Goal: Task Accomplishment & Management: Complete application form

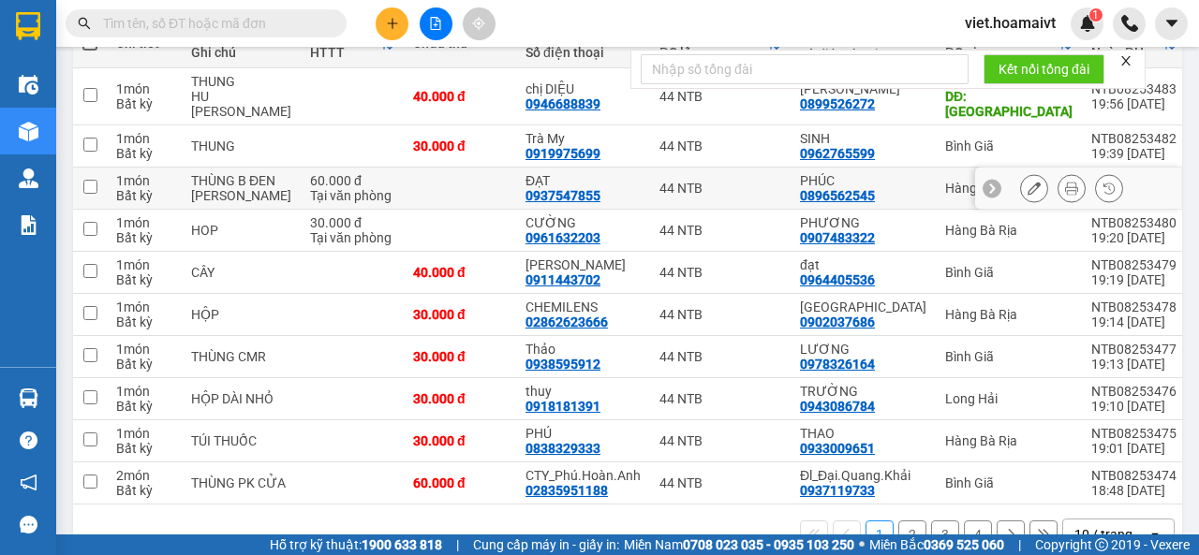
scroll to position [309, 0]
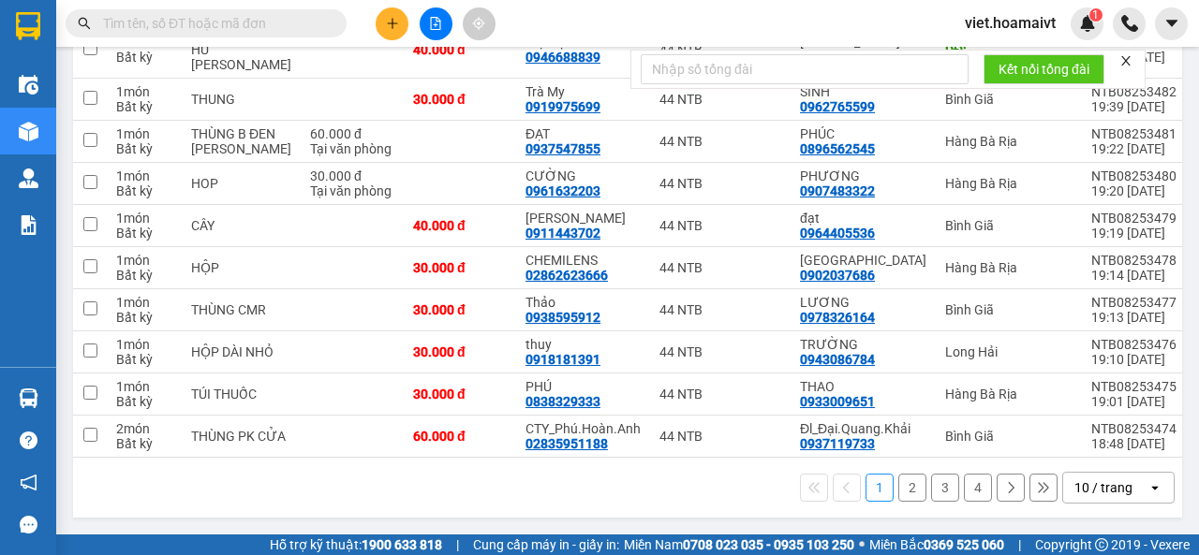
click at [1074, 492] on div "10 / trang" at bounding box center [1103, 488] width 58 height 19
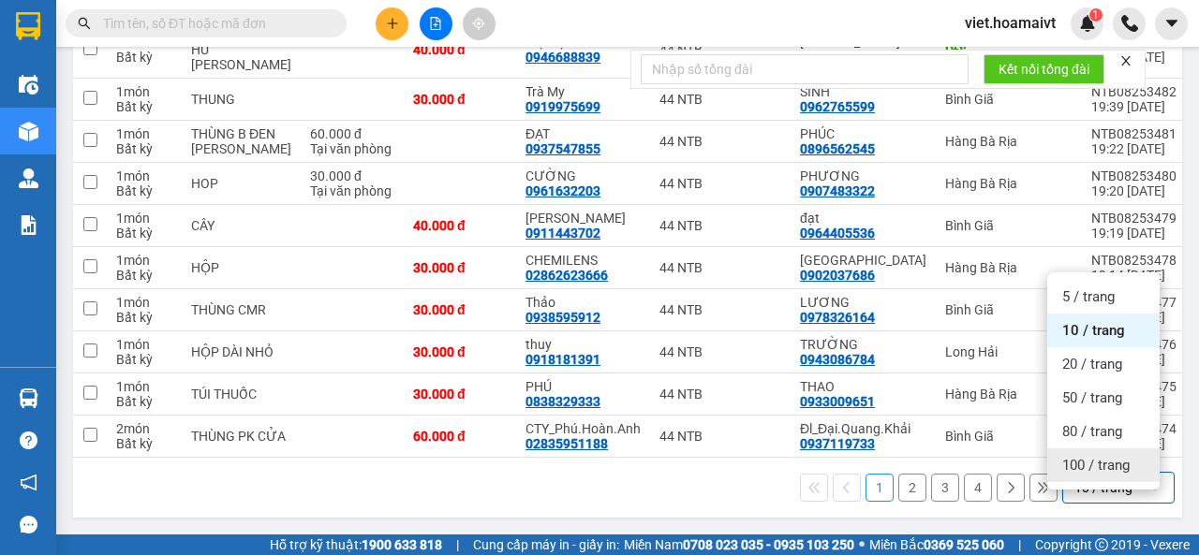
click at [1095, 464] on div "100 / trang" at bounding box center [1103, 466] width 112 height 34
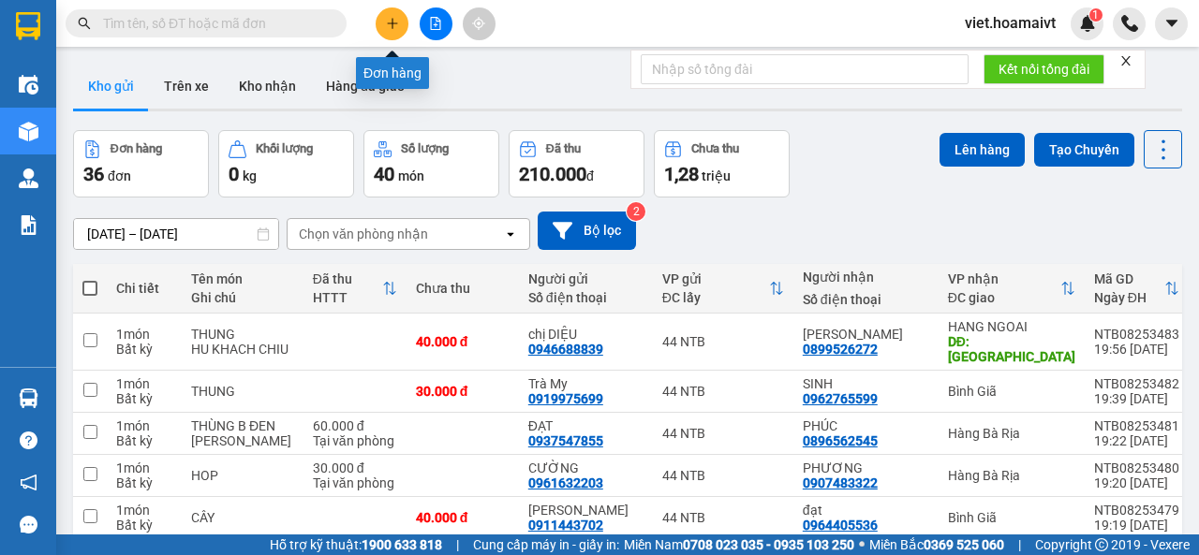
click at [393, 20] on icon "plus" at bounding box center [392, 23] width 13 height 13
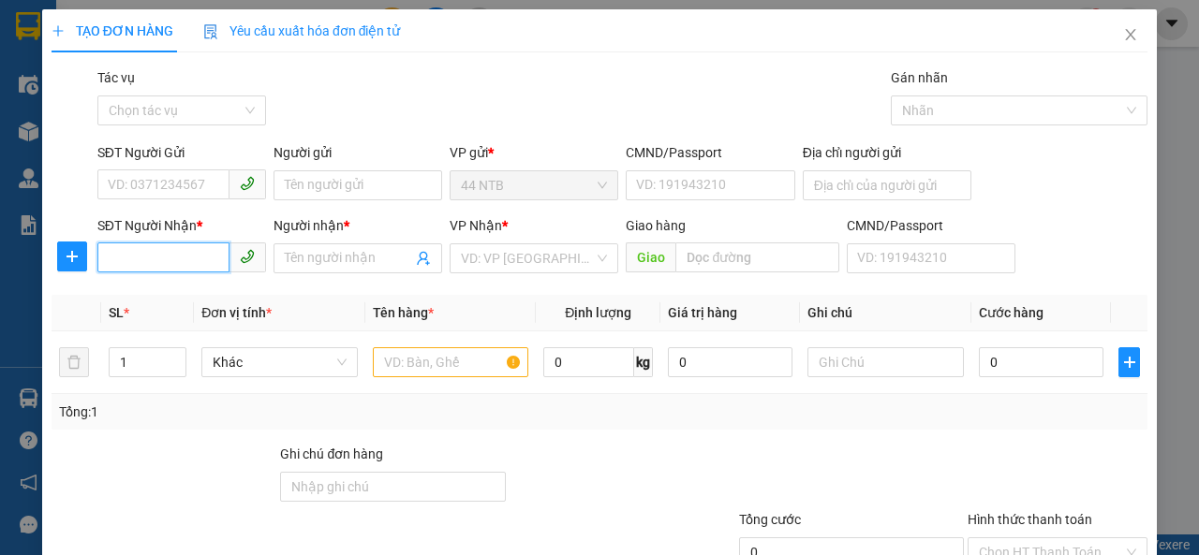
click at [148, 253] on input "SĐT Người Nhận *" at bounding box center [163, 258] width 132 height 30
type input "0768395959"
click at [142, 288] on div "0768395959 - le" at bounding box center [180, 295] width 144 height 21
type input "le"
type input "0768395959"
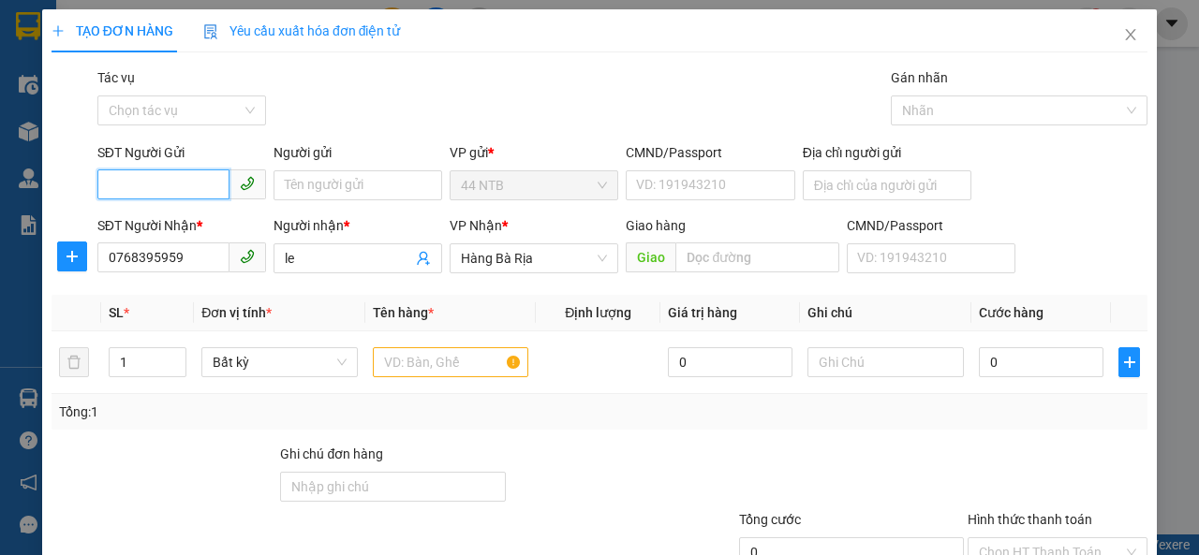
click at [163, 190] on input "SĐT Người Gửi" at bounding box center [163, 185] width 132 height 30
click at [174, 229] on div "0903349124 - Diễm Chi" at bounding box center [180, 222] width 144 height 21
type input "0903349124"
type input "Diễm Chi"
click at [439, 357] on input "text" at bounding box center [451, 362] width 156 height 30
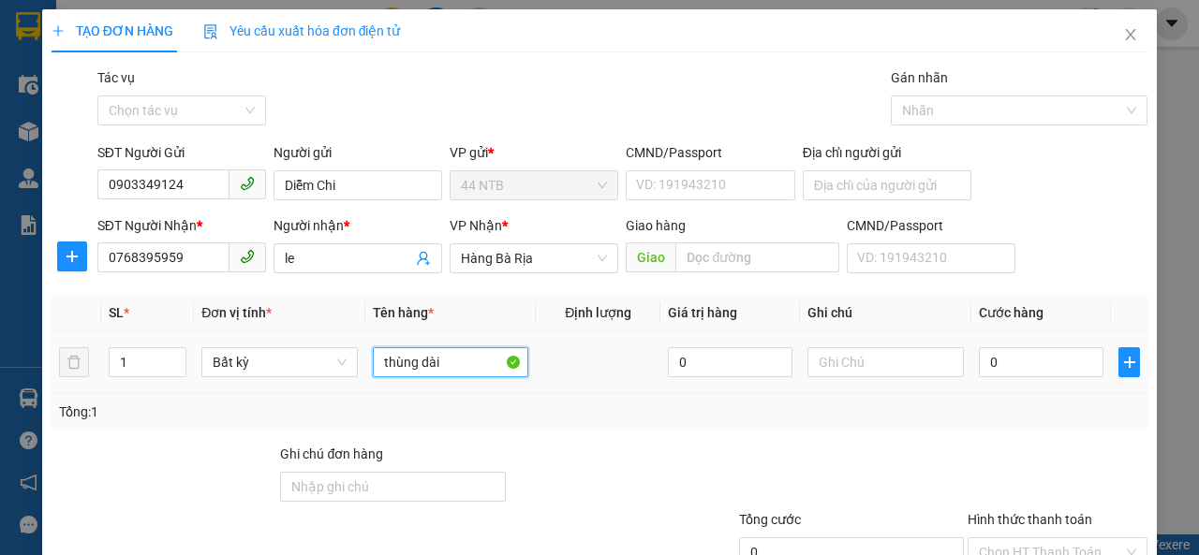
type input "thùng dài"
type input "3"
type input "30"
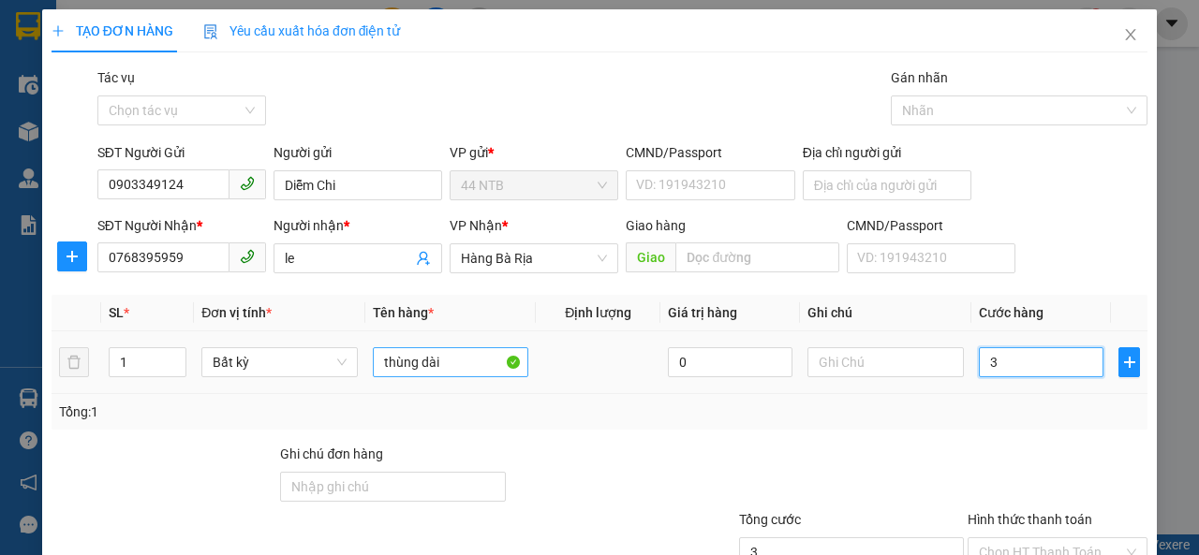
type input "30"
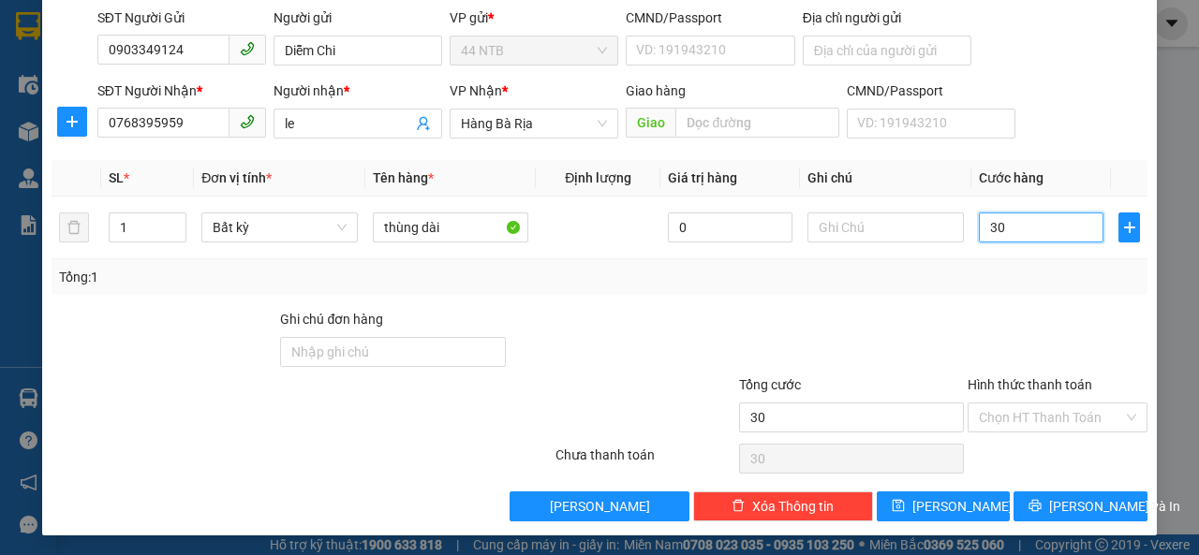
scroll to position [135, 0]
type input "30.000"
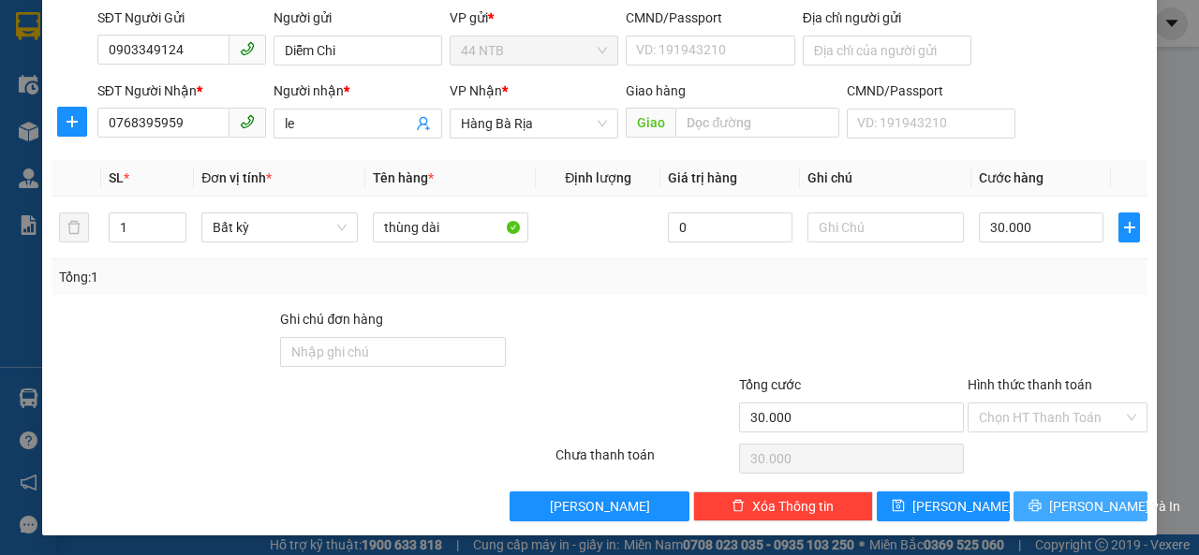
click at [1026, 506] on button "Lưu và In" at bounding box center [1080, 507] width 134 height 30
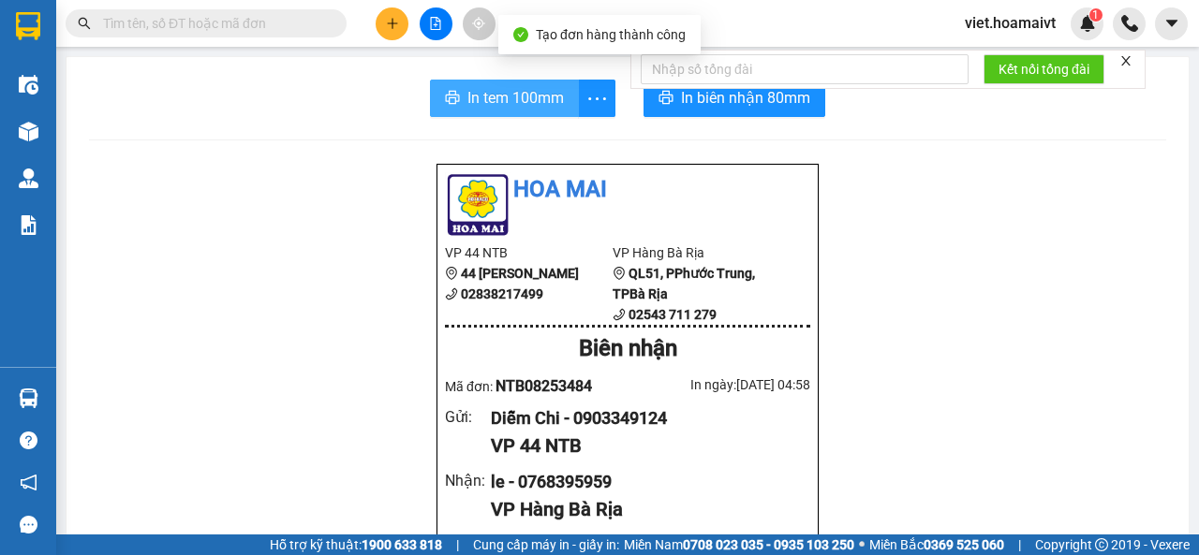
click at [536, 96] on span "In tem 100mm" at bounding box center [515, 97] width 96 height 23
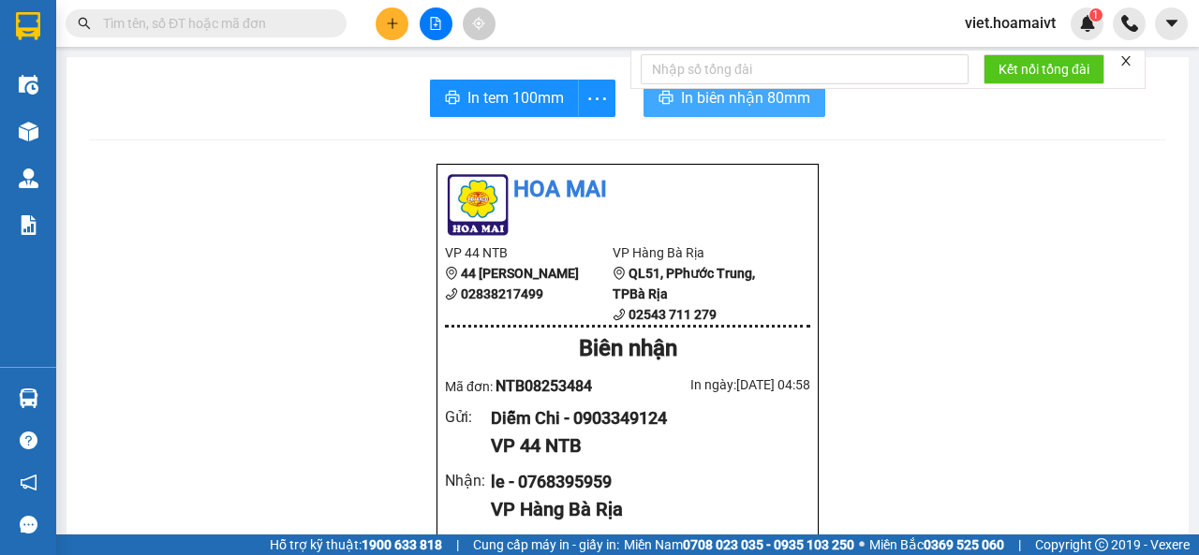
click at [681, 109] on span "In biên nhận 80mm" at bounding box center [745, 97] width 129 height 23
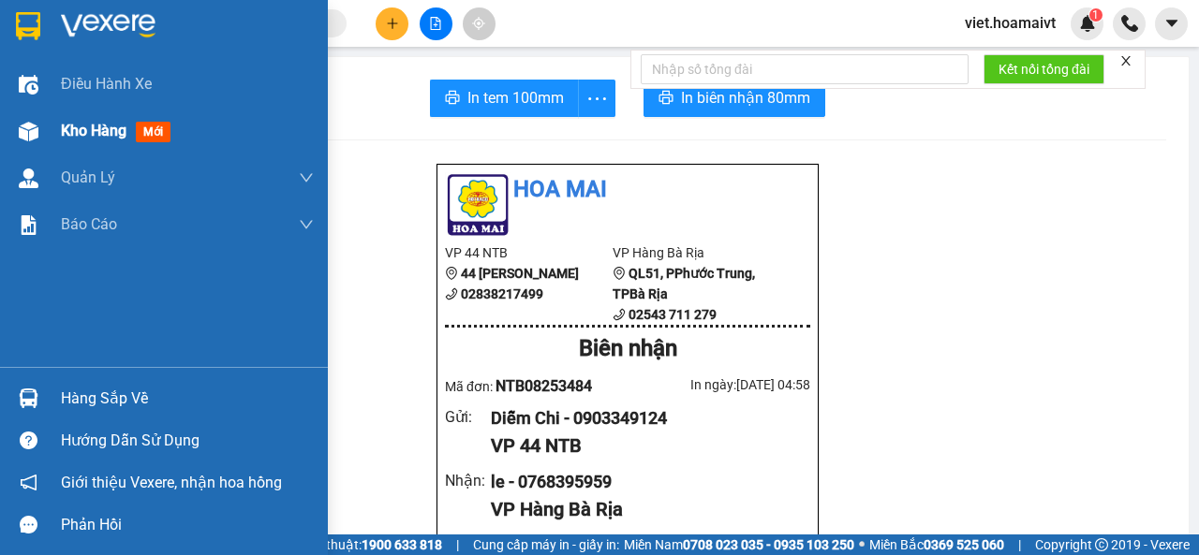
click at [85, 123] on span "Kho hàng" at bounding box center [94, 131] width 66 height 18
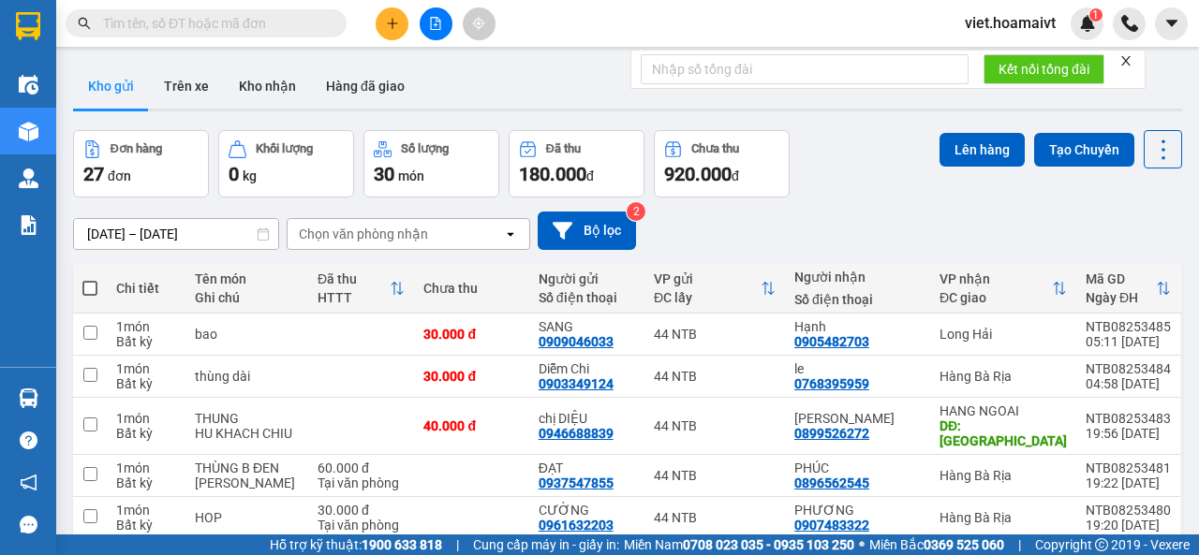
click at [389, 233] on div "Chọn văn phòng nhận" at bounding box center [363, 234] width 129 height 19
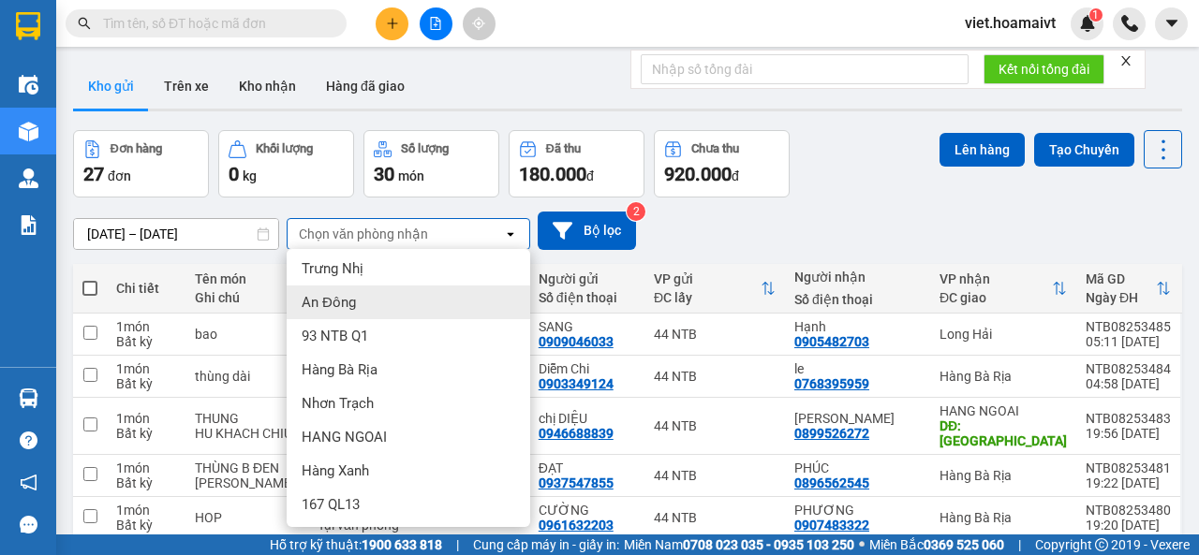
scroll to position [175, 0]
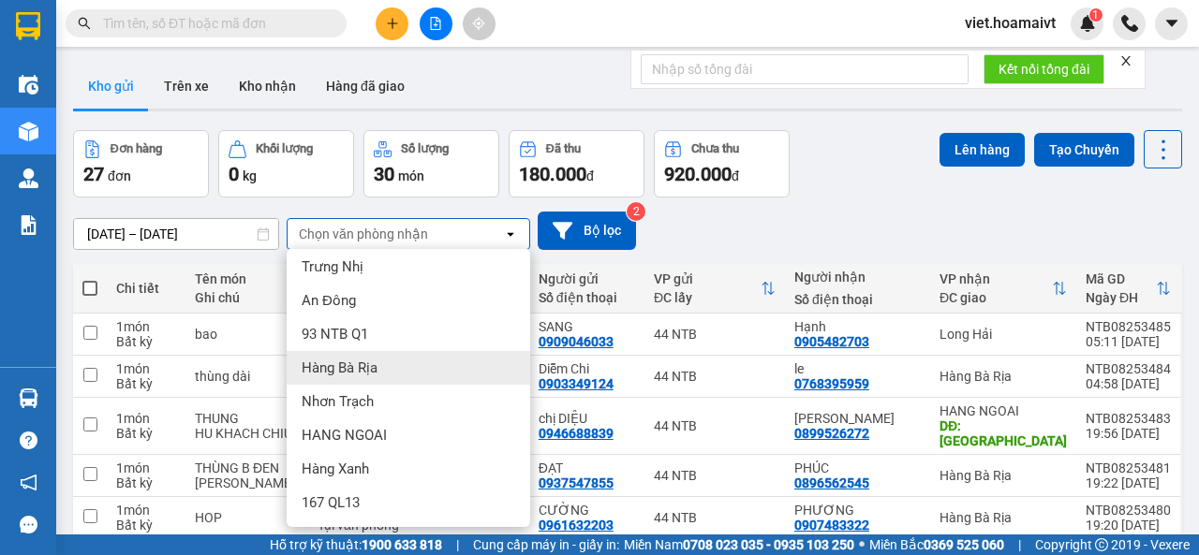
click at [388, 369] on div "Hàng Bà Rịa" at bounding box center [408, 368] width 243 height 34
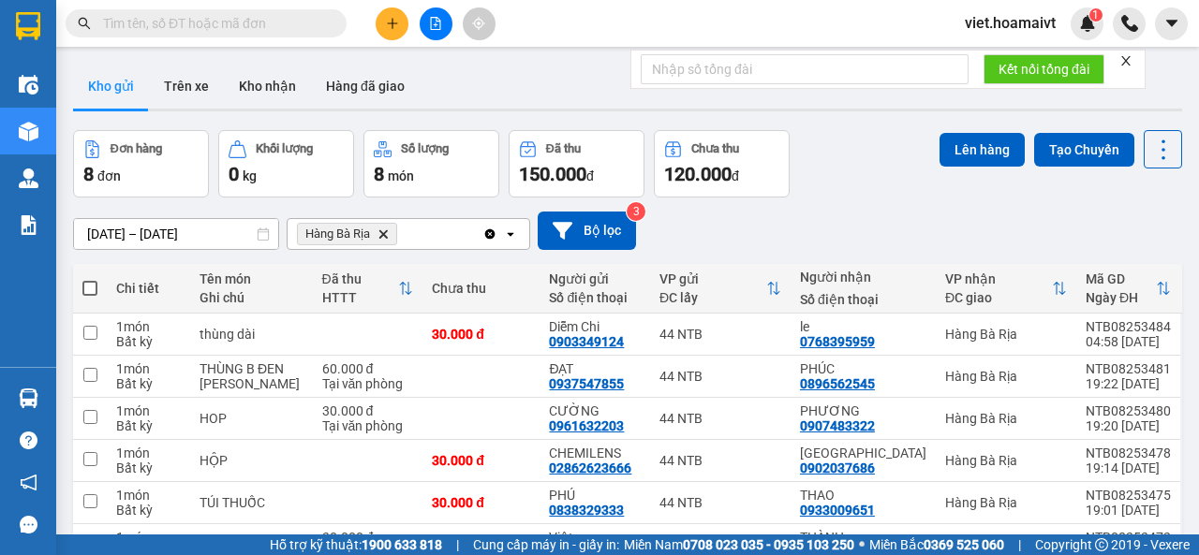
click at [90, 284] on span at bounding box center [89, 288] width 15 height 15
click at [90, 279] on input "checkbox" at bounding box center [90, 279] width 0 height 0
checkbox input "true"
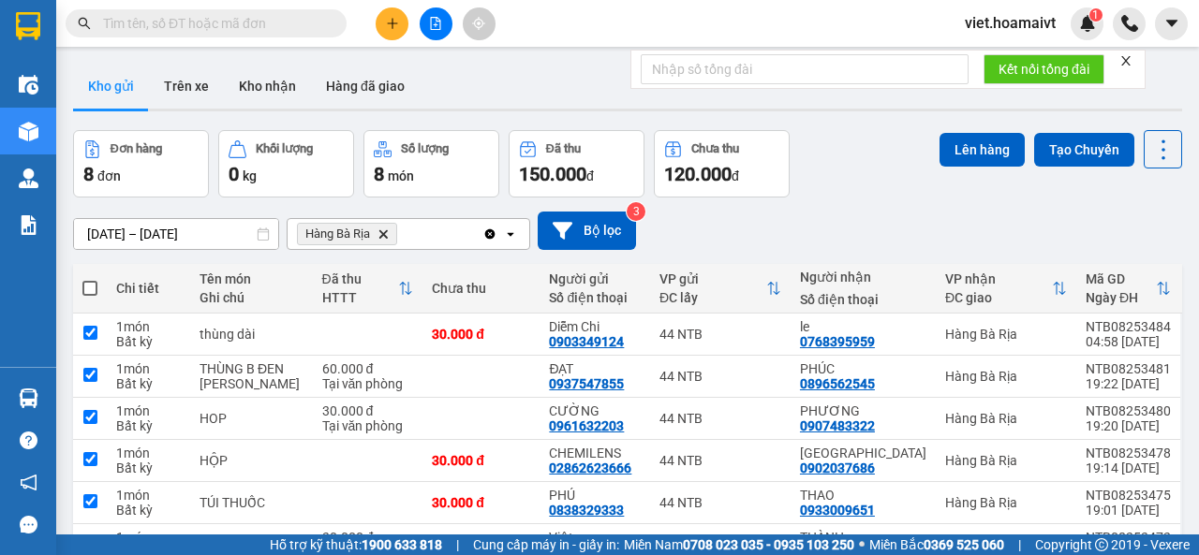
checkbox input "true"
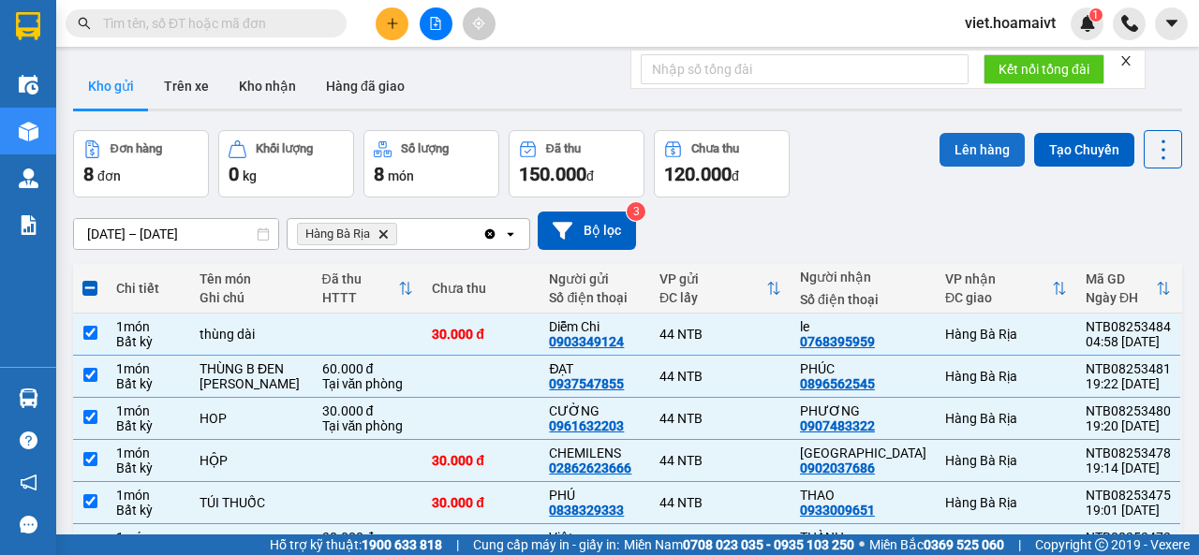
click at [963, 134] on button "Lên hàng" at bounding box center [981, 150] width 85 height 34
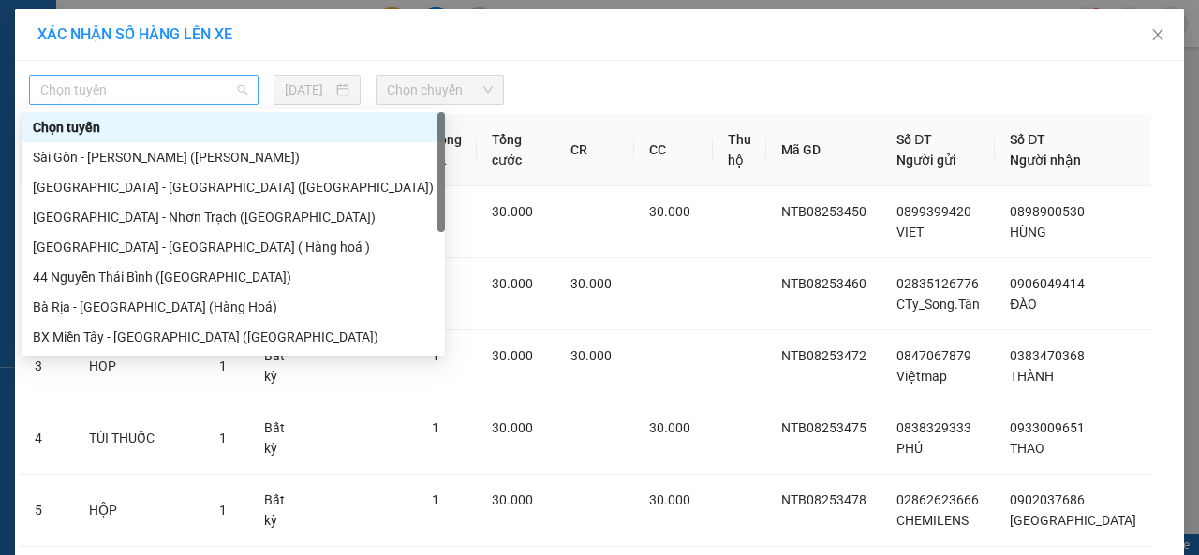
click at [217, 85] on span "Chọn tuyến" at bounding box center [143, 90] width 207 height 28
click at [205, 188] on div "Sài Gòn - Bà Rịa (Hàng Hoá)" at bounding box center [233, 187] width 401 height 21
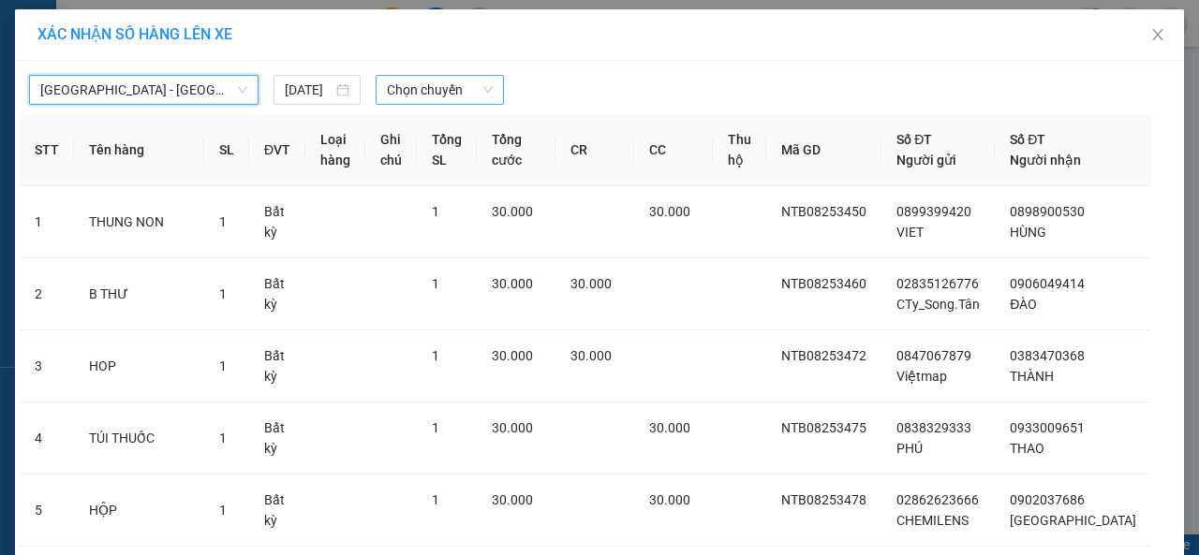
click at [425, 93] on span "Chọn chuyến" at bounding box center [439, 90] width 105 height 28
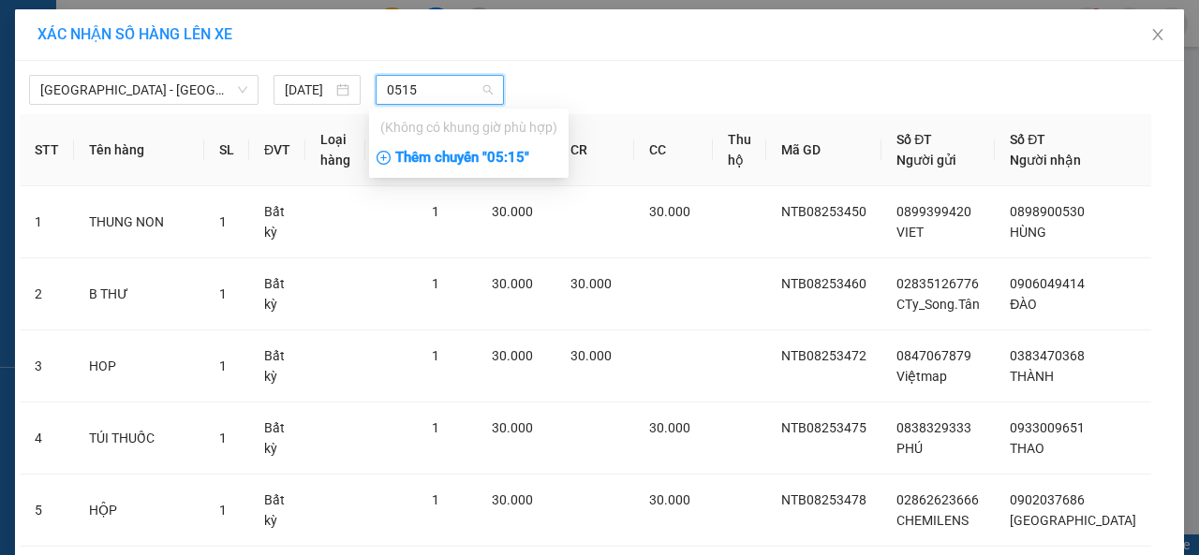
type input "0515"
click at [502, 155] on div "Thêm chuyến " 05:15 "" at bounding box center [468, 158] width 199 height 32
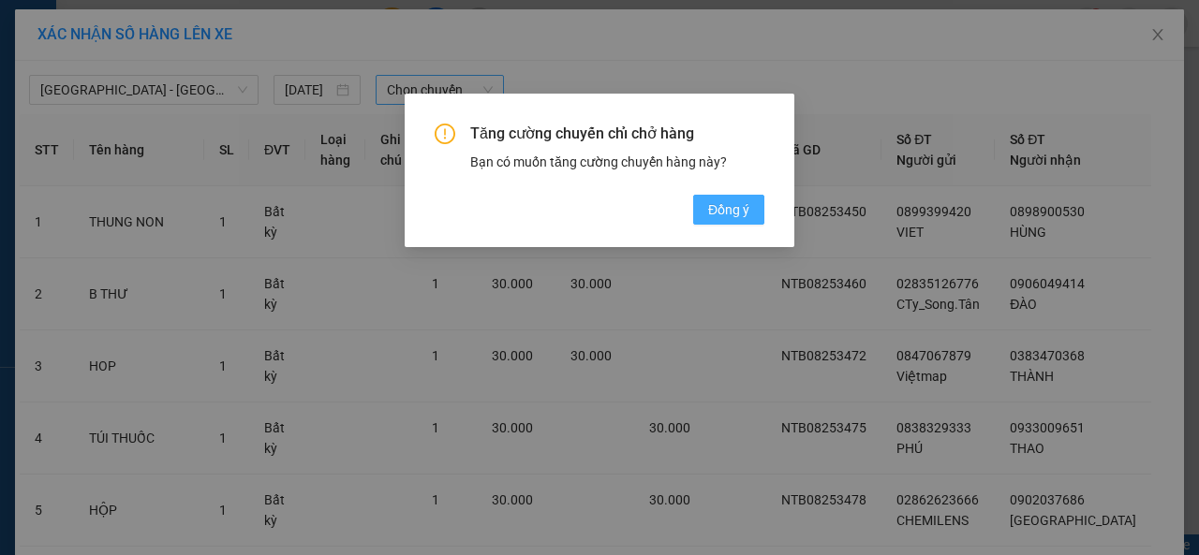
click at [730, 212] on span "Đồng ý" at bounding box center [728, 209] width 41 height 21
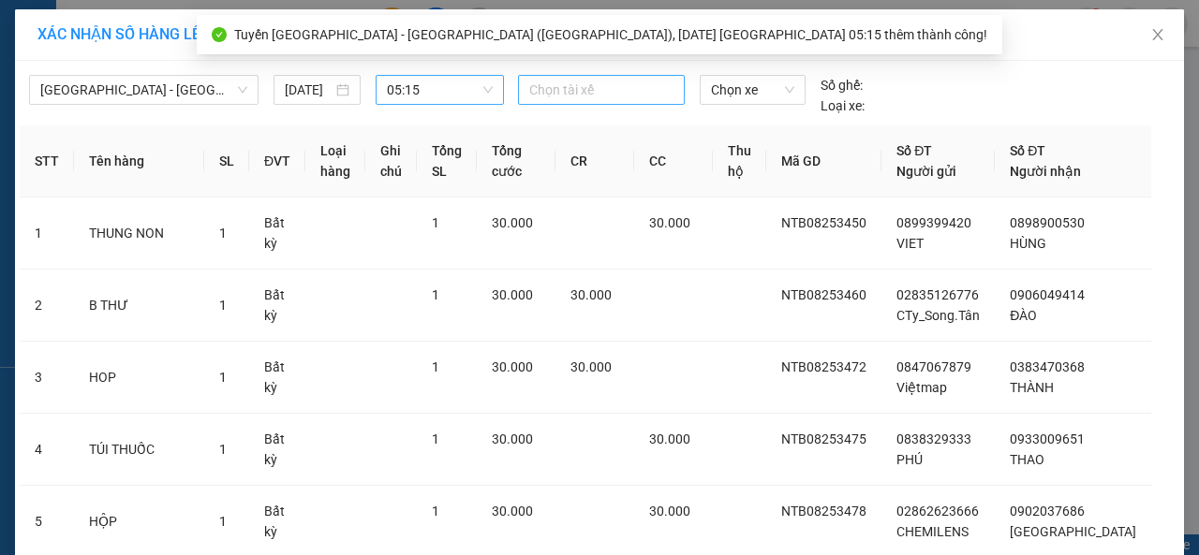
click at [590, 93] on div at bounding box center [601, 90] width 157 height 22
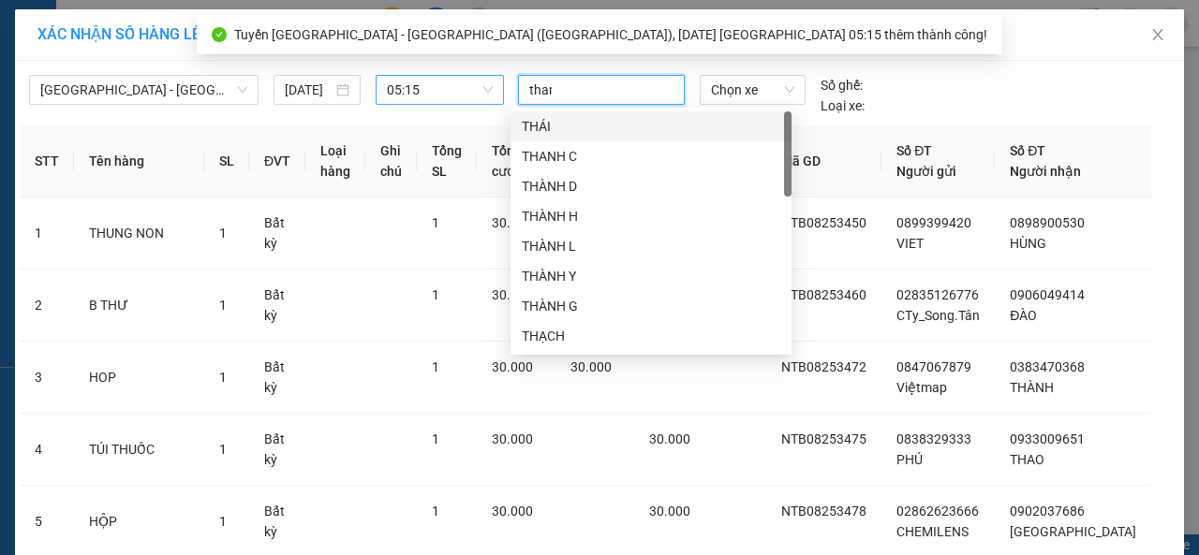
type input "thanh"
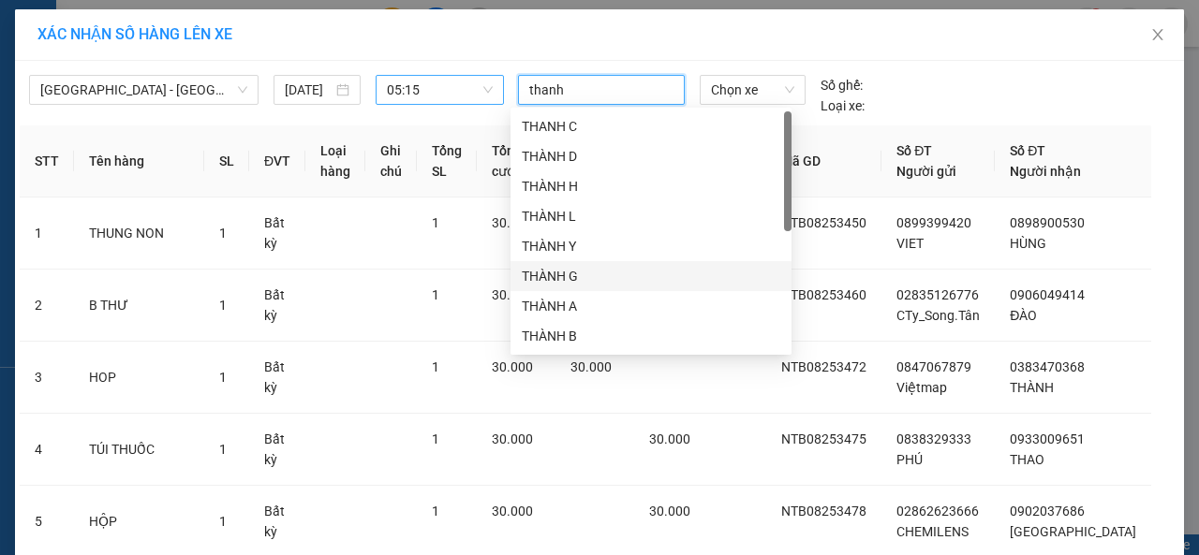
click at [627, 272] on div "THÀNH G" at bounding box center [651, 276] width 258 height 21
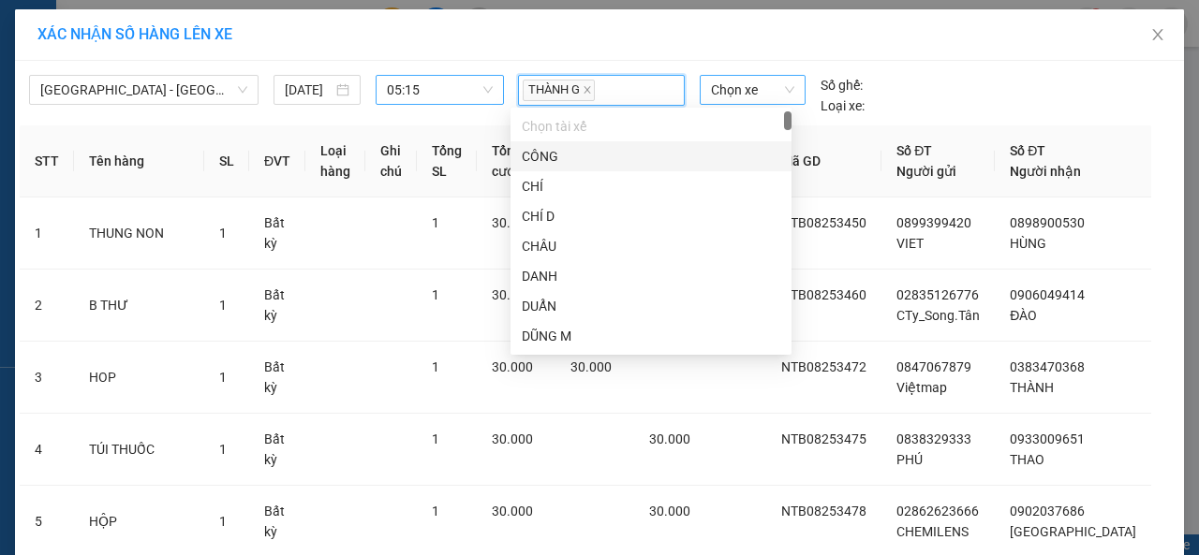
click at [729, 84] on span "Chọn xe" at bounding box center [752, 90] width 83 height 28
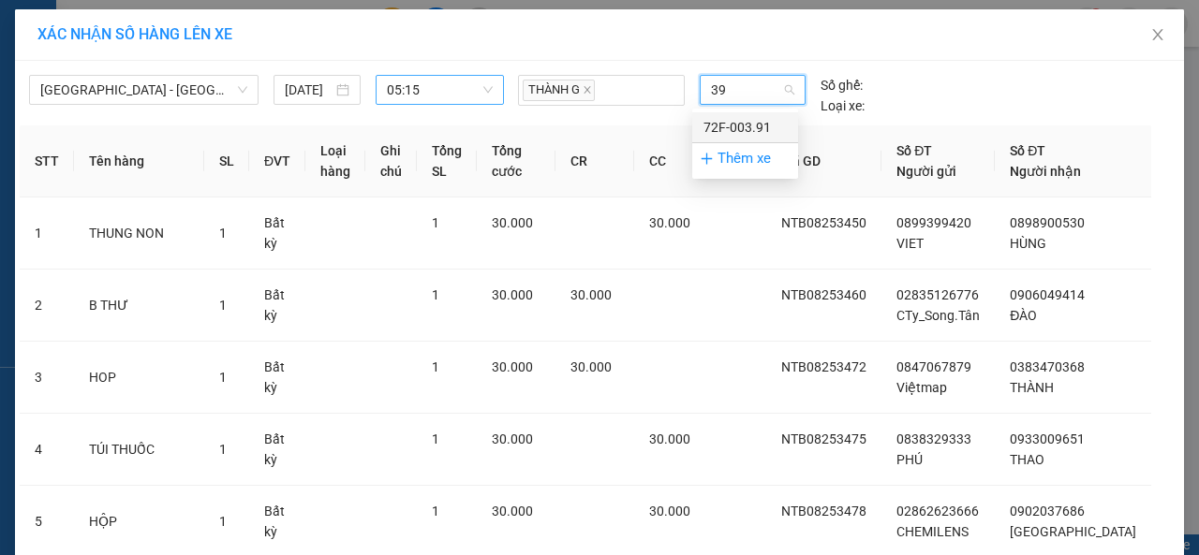
type input "391"
click at [760, 129] on div "72F-003.91" at bounding box center [744, 127] width 83 height 21
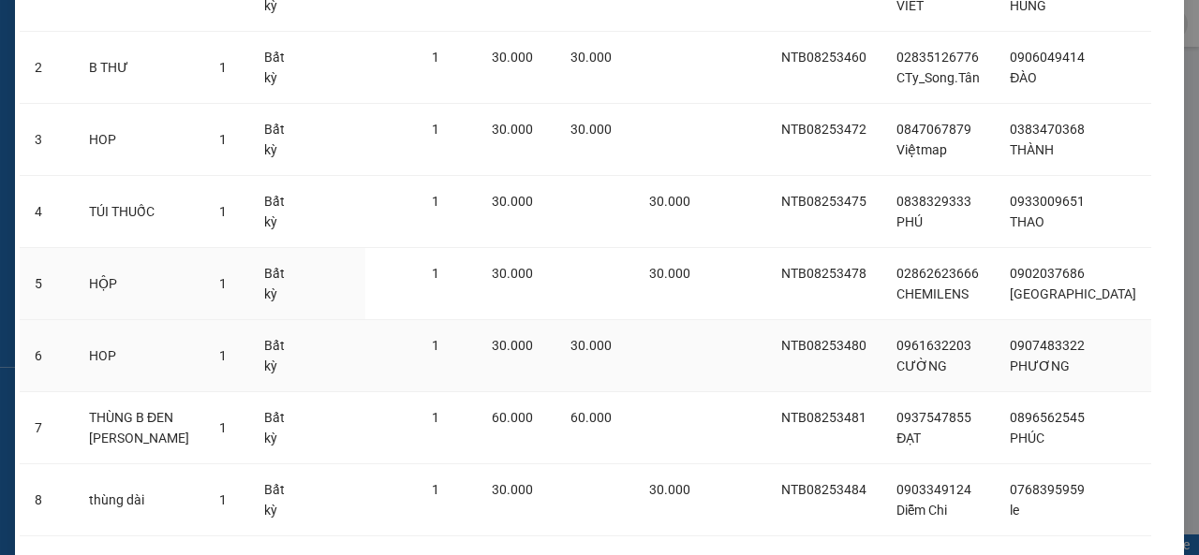
scroll to position [361, 0]
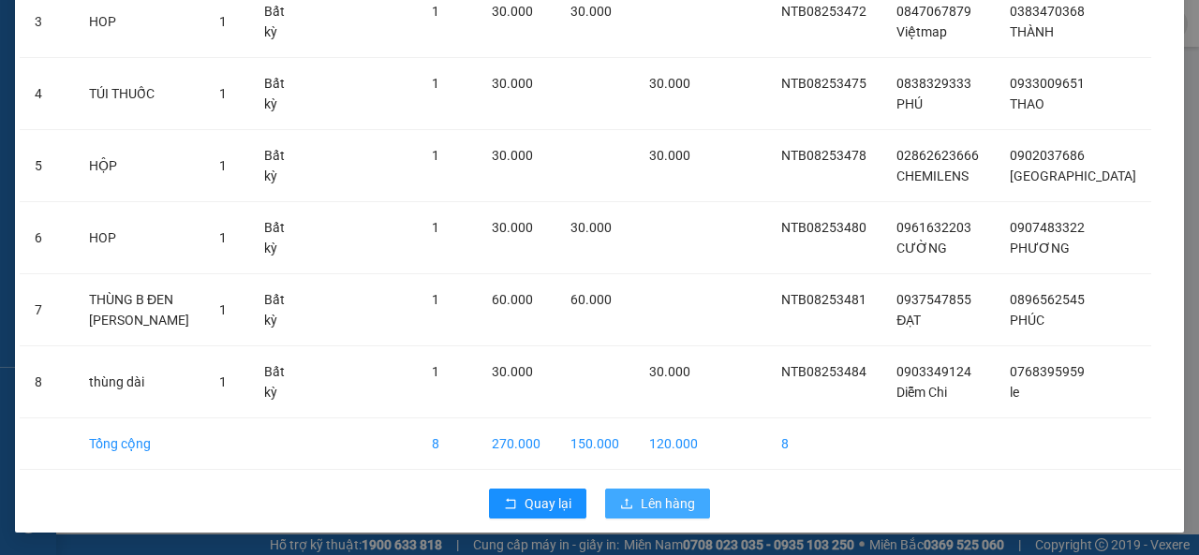
click at [667, 494] on span "Lên hàng" at bounding box center [668, 504] width 54 height 21
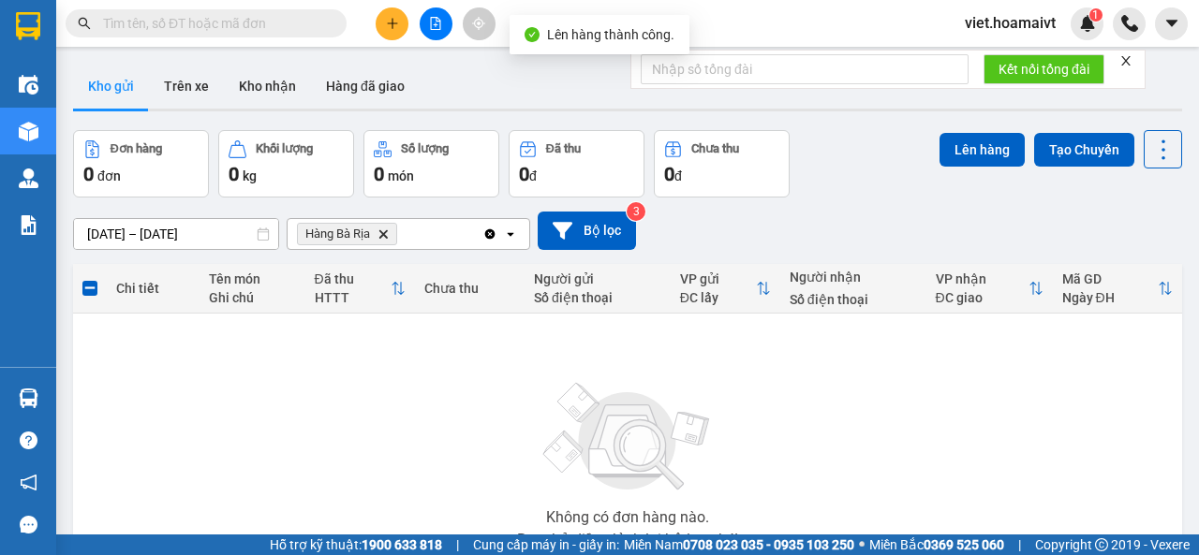
click at [386, 231] on icon "Hàng Bà Rịa, close by backspace" at bounding box center [383, 233] width 8 height 8
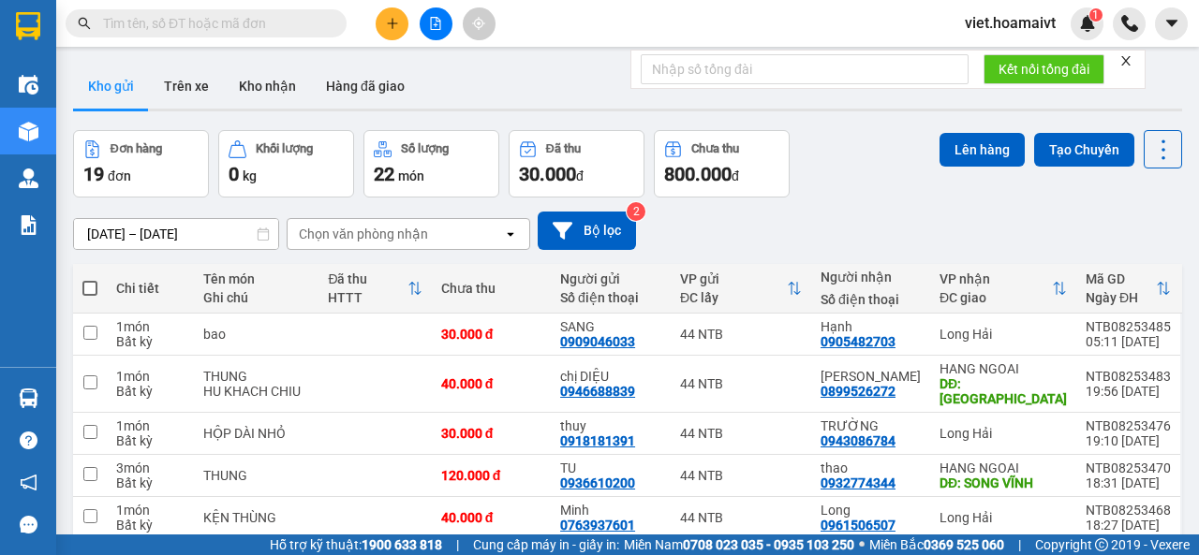
click at [397, 22] on icon "plus" at bounding box center [392, 23] width 13 height 13
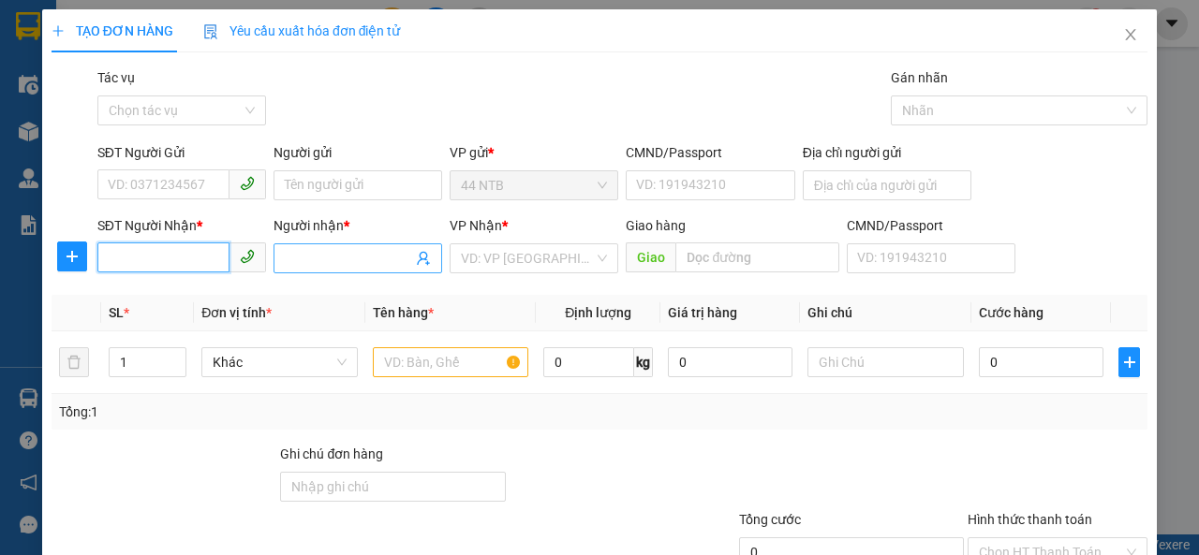
drag, startPoint x: 184, startPoint y: 262, endPoint x: 395, endPoint y: 261, distance: 211.6
click at [307, 261] on div "SĐT Người Nhận * VD: 0377654321 Người nhận * Tên người nhận VP Nhận * VD: VP Sà…" at bounding box center [622, 248] width 1057 height 66
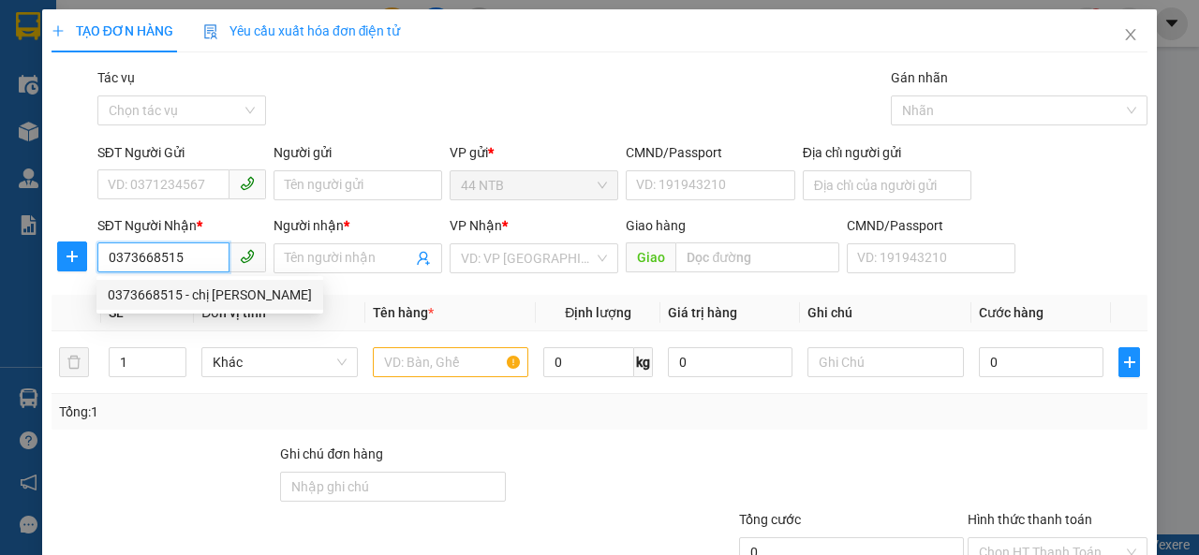
type input "0373668515"
click at [126, 312] on div "0373668515 0373668515 - chị Phú" at bounding box center [209, 294] width 227 height 37
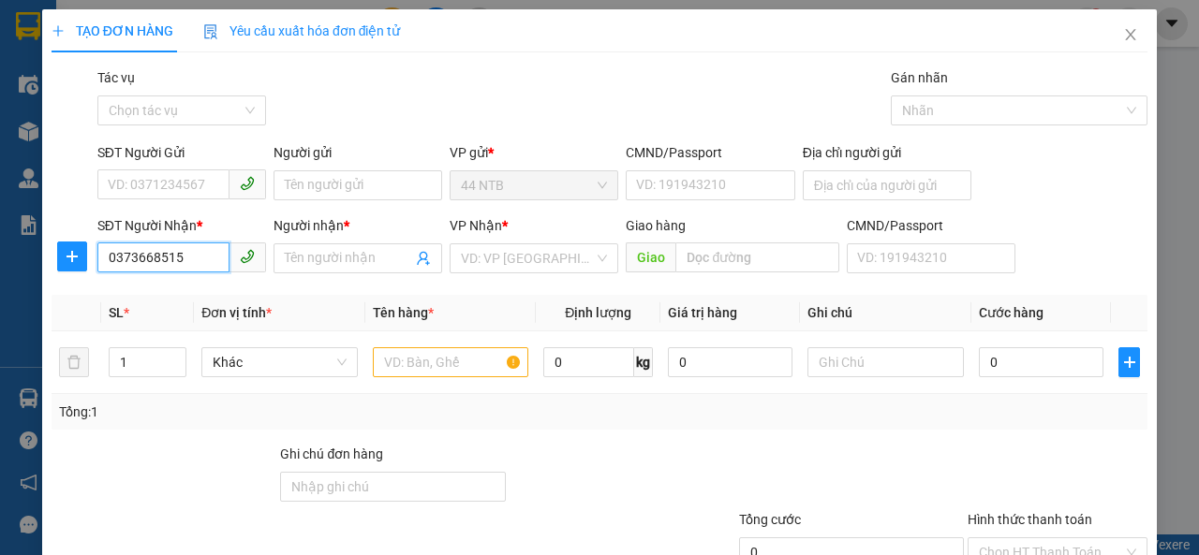
click at [190, 266] on input "0373668515" at bounding box center [163, 258] width 132 height 30
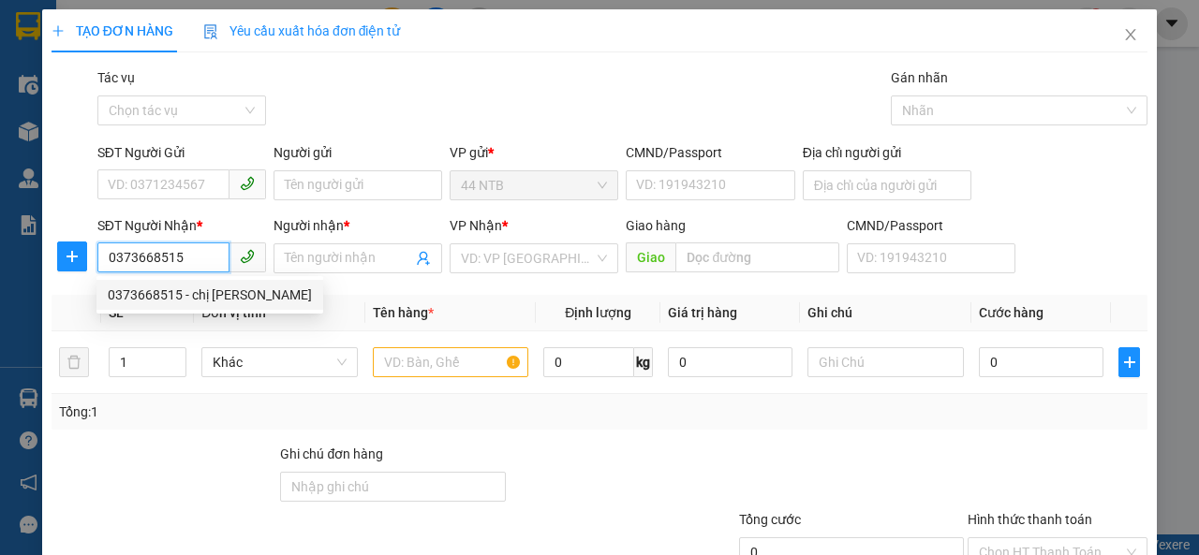
click at [199, 293] on div "0373668515 - chị Phú" at bounding box center [210, 295] width 204 height 21
type input "chị Phú"
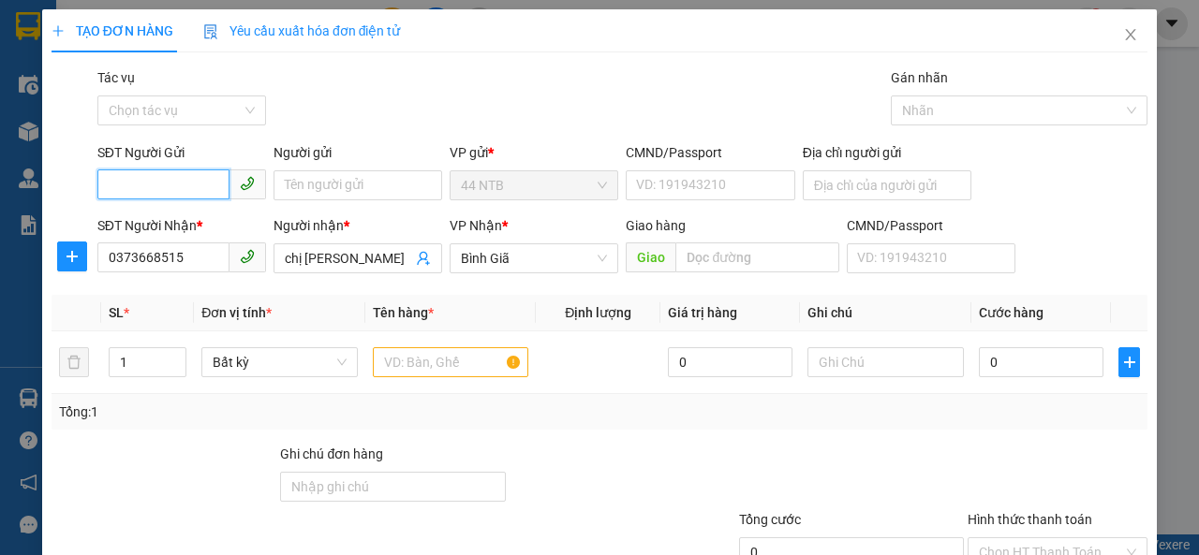
click at [180, 178] on input "SĐT Người Gửi" at bounding box center [163, 185] width 132 height 30
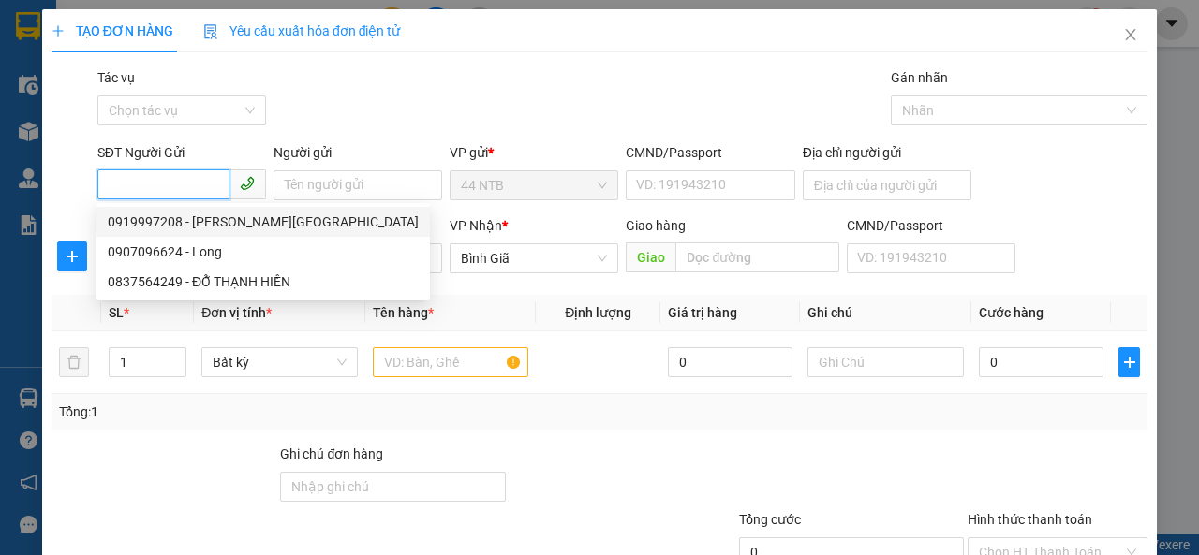
click at [184, 222] on div "0919997208 - anh Hải" at bounding box center [263, 222] width 311 height 21
type input "0919997208"
type input "anh Hải"
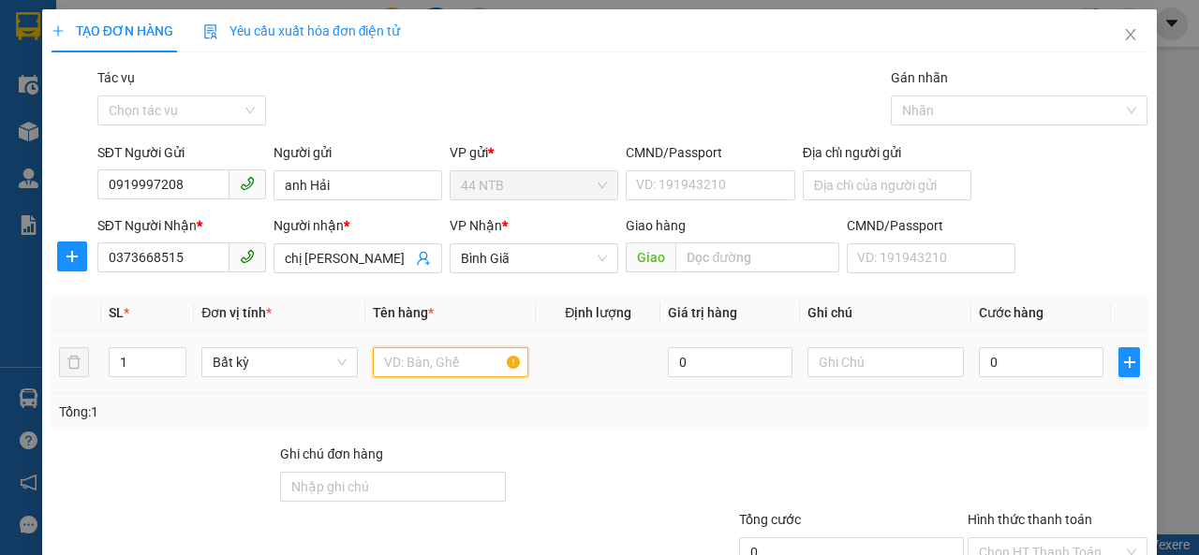
click at [420, 361] on input "text" at bounding box center [451, 362] width 156 height 30
type input "xốp"
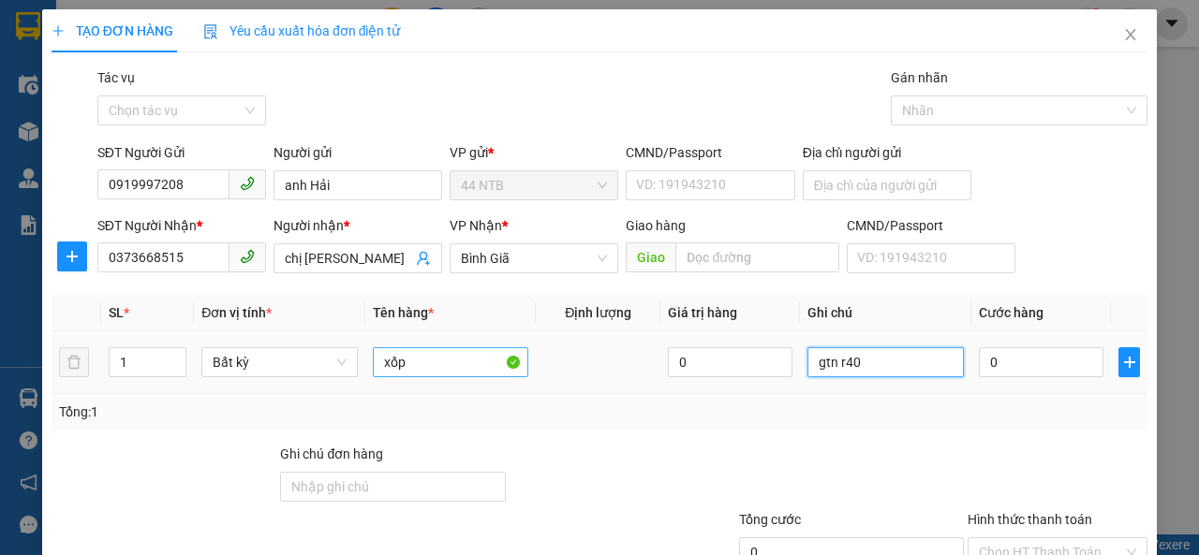
type input "gtn r40"
type input "3"
type input "30"
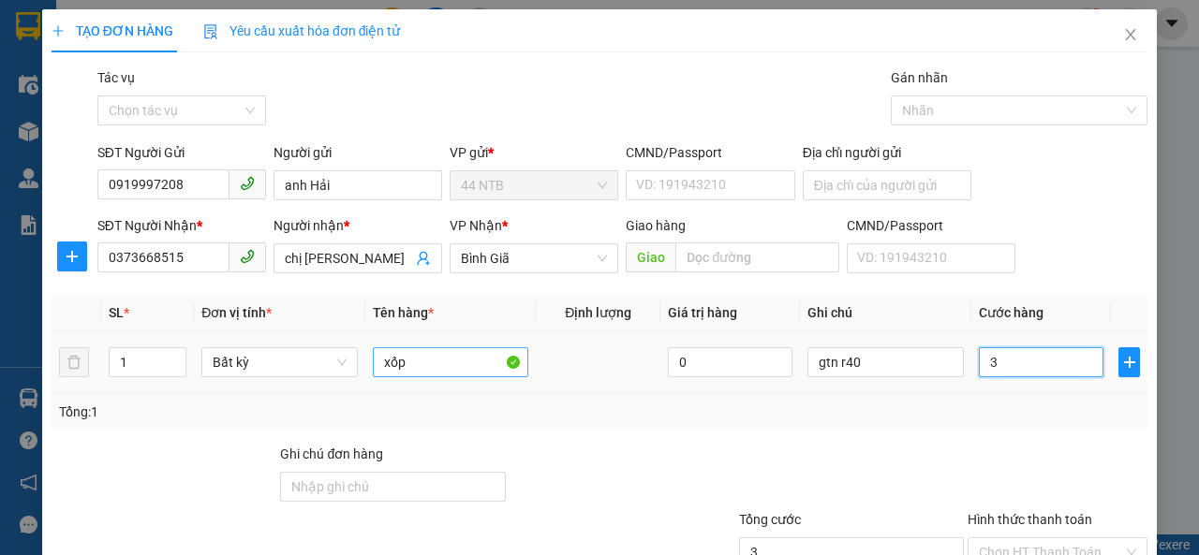
type input "30"
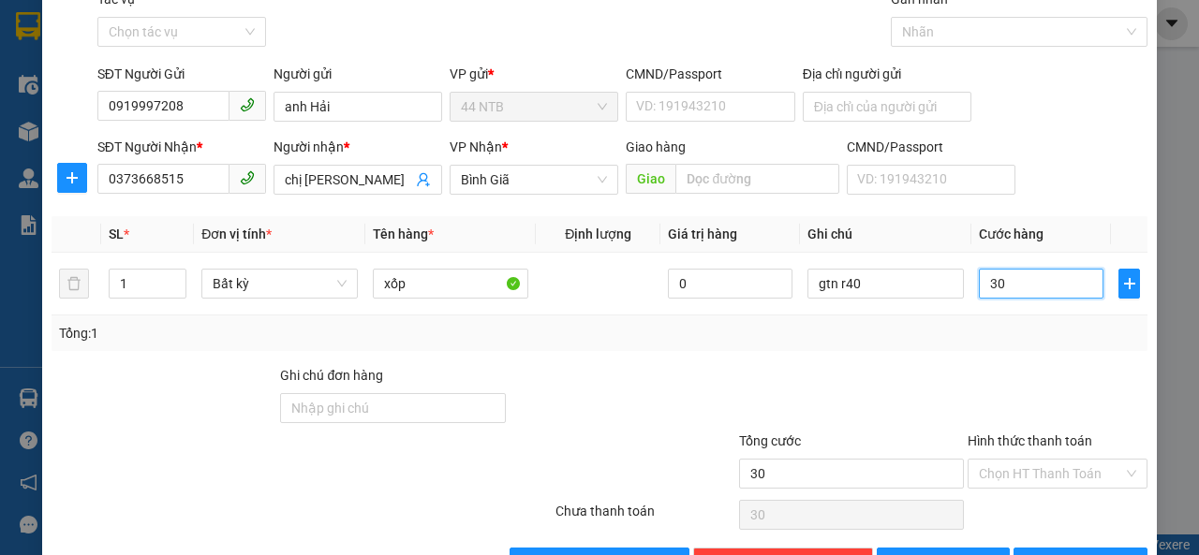
scroll to position [135, 0]
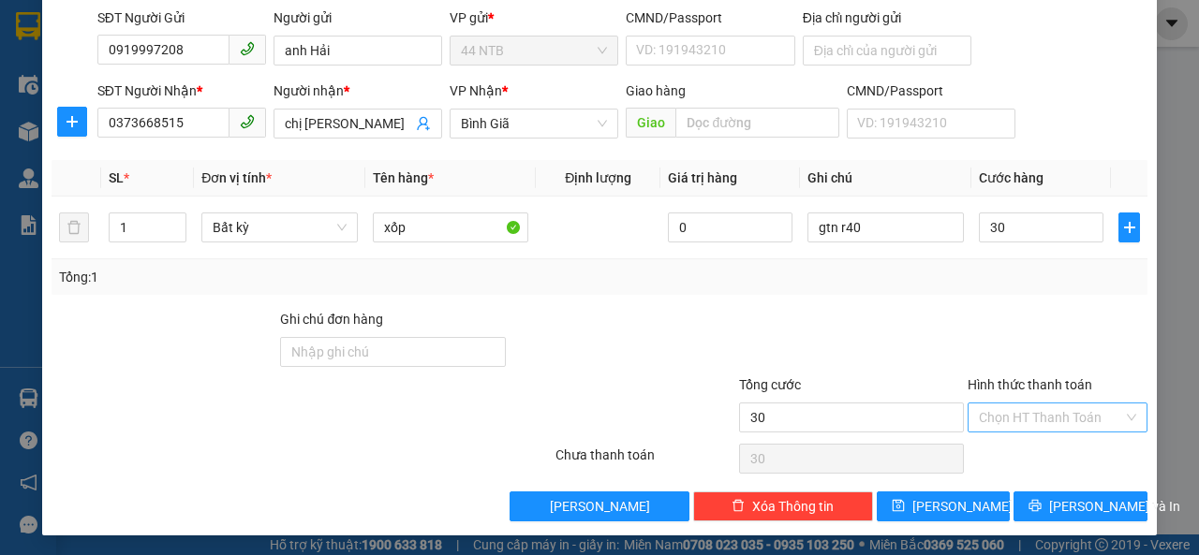
type input "30.000"
click at [1038, 416] on input "Hình thức thanh toán" at bounding box center [1051, 418] width 144 height 28
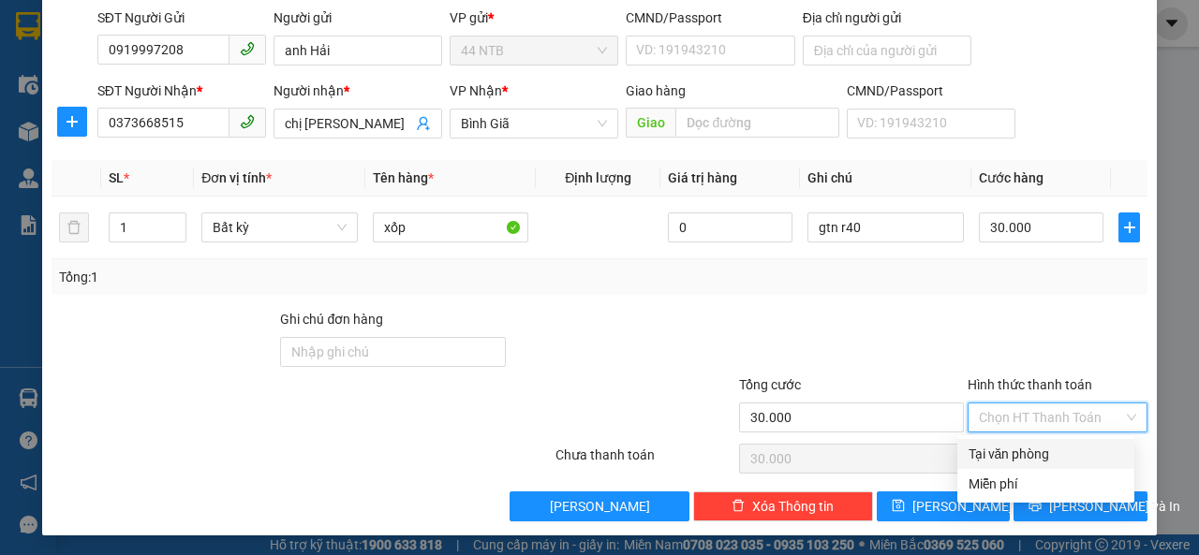
click at [1034, 462] on div "Tại văn phòng" at bounding box center [1045, 454] width 155 height 21
type input "0"
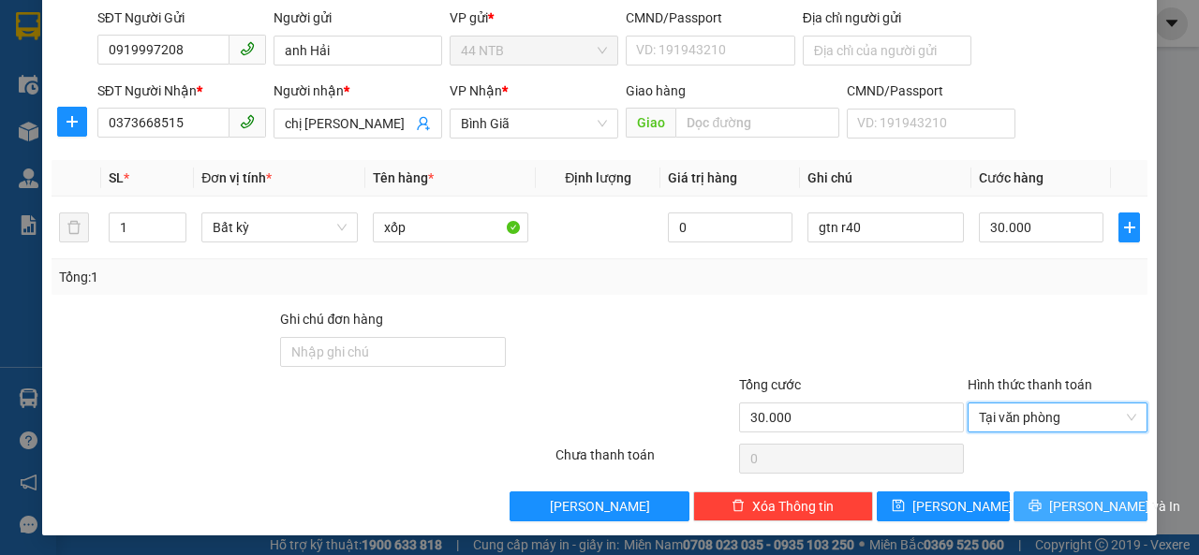
click at [1043, 516] on button "Lưu và In" at bounding box center [1080, 507] width 134 height 30
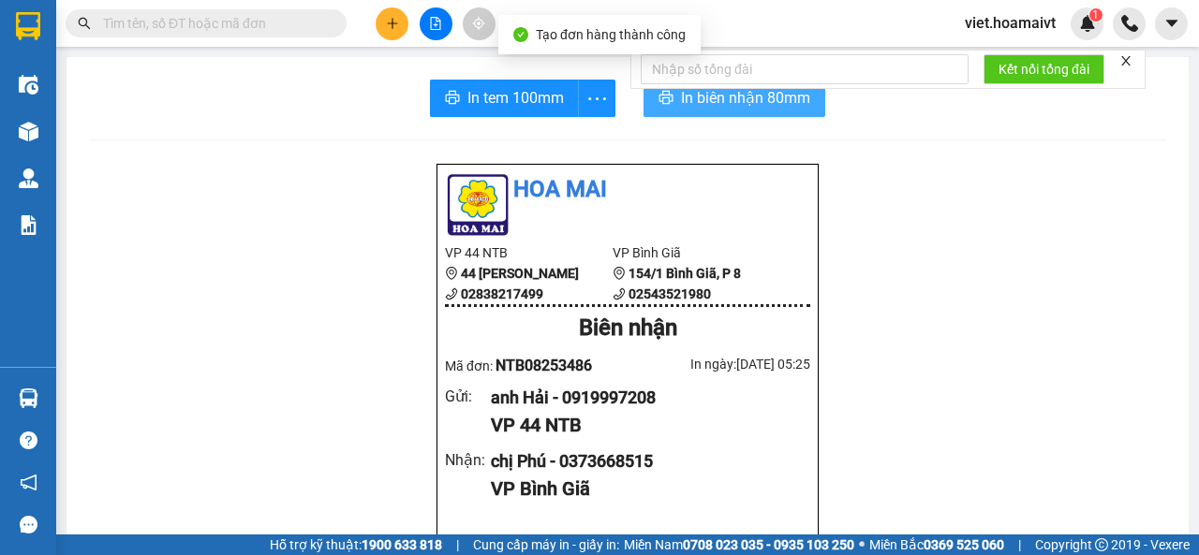
click at [697, 104] on span "In biên nhận 80mm" at bounding box center [745, 97] width 129 height 23
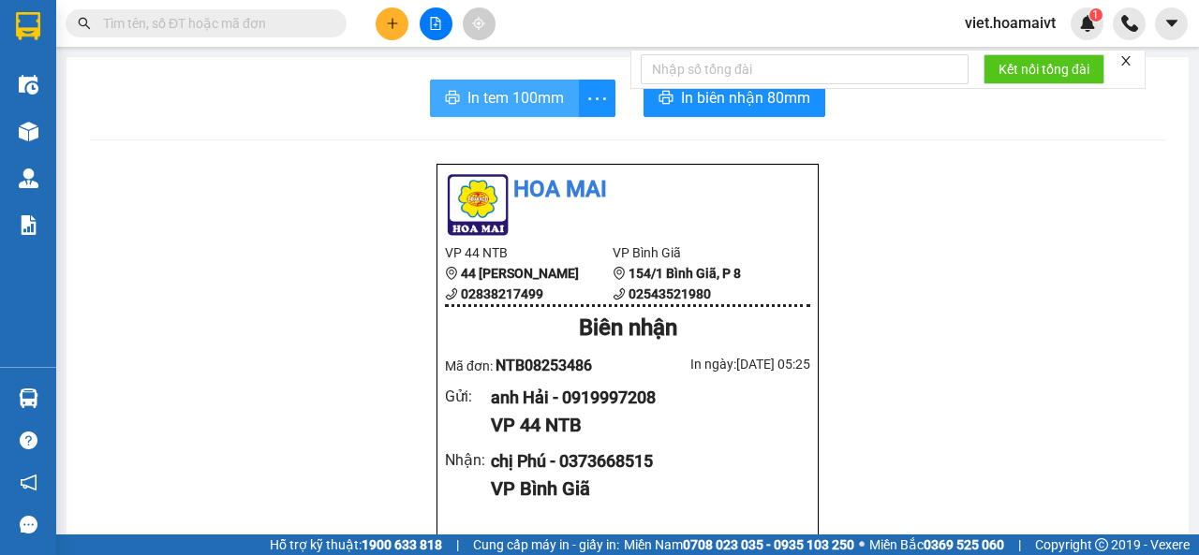
click at [549, 94] on span "In tem 100mm" at bounding box center [515, 97] width 96 height 23
click at [396, 39] on div at bounding box center [435, 23] width 140 height 33
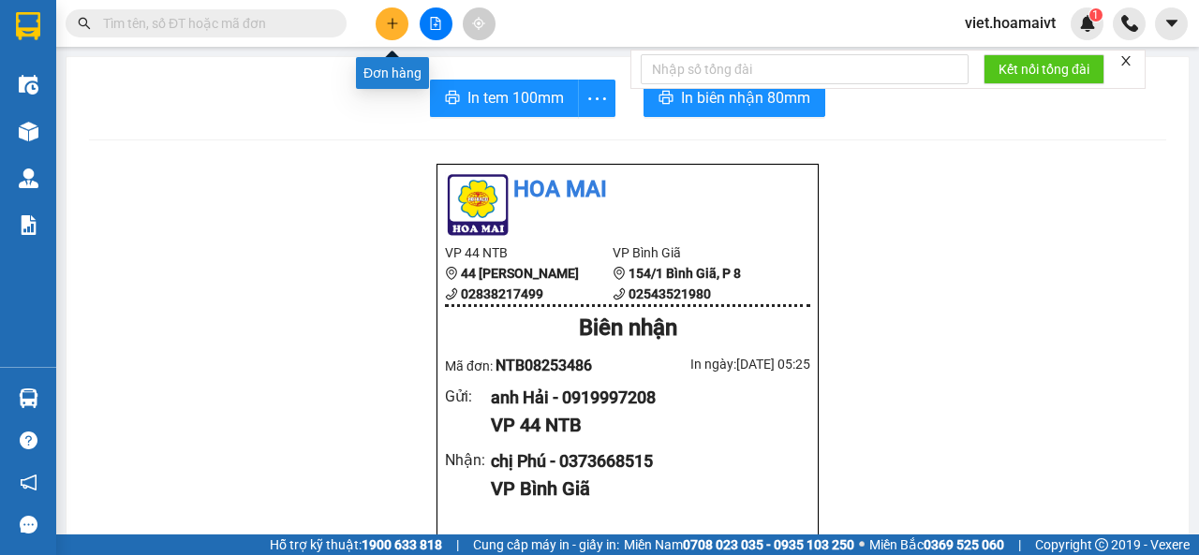
click at [397, 32] on button at bounding box center [392, 23] width 33 height 33
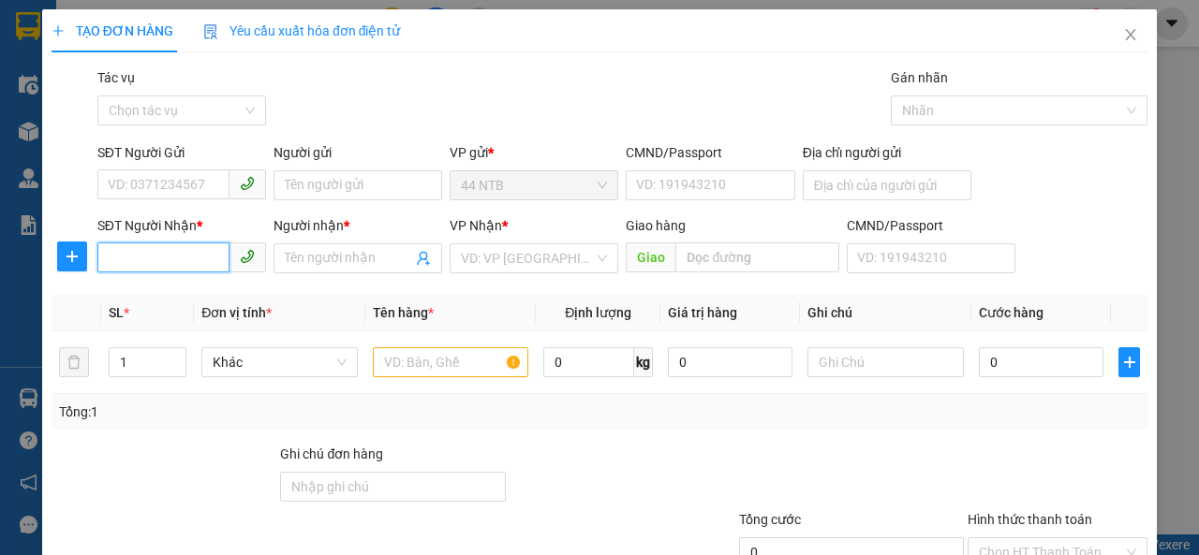
click at [159, 258] on input "SĐT Người Nhận *" at bounding box center [163, 258] width 132 height 30
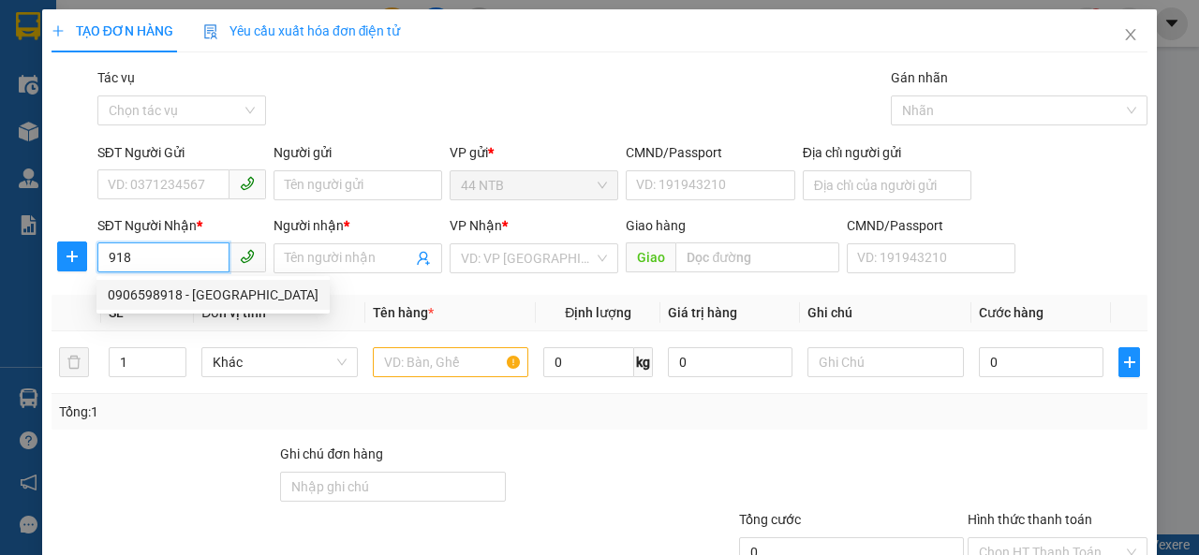
click at [199, 288] on div "0906598918 - Giang" at bounding box center [213, 295] width 211 height 21
type input "0906598918"
type input "Giang"
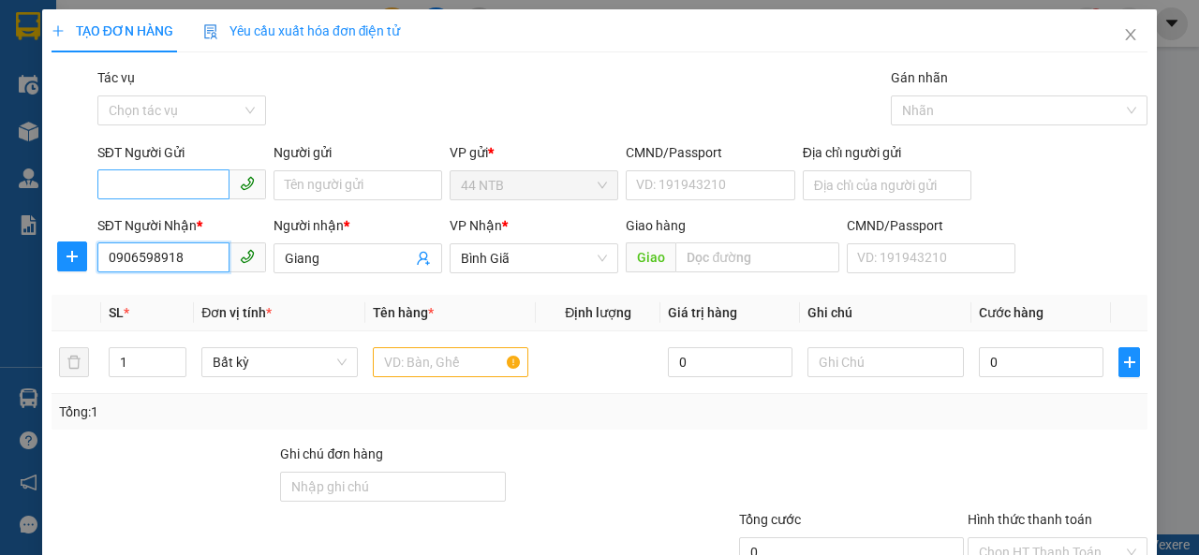
type input "0906598918"
click at [195, 182] on input "SĐT Người Gửi" at bounding box center [163, 185] width 132 height 30
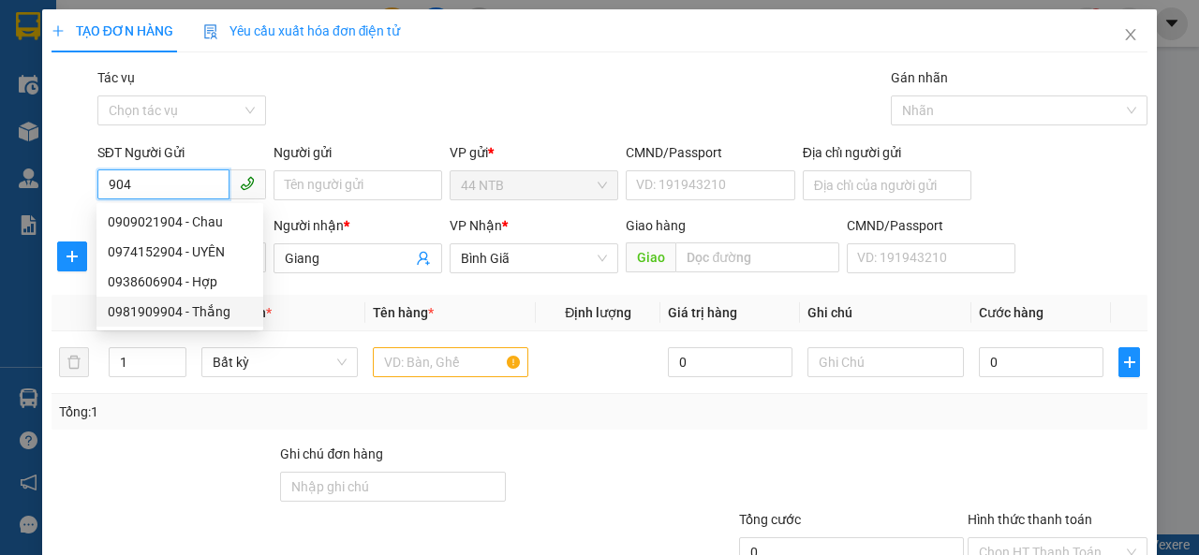
click at [211, 302] on div "0981909904 - Thắng" at bounding box center [180, 312] width 144 height 21
type input "0981909904"
type input "Thắng"
type input "032204005962"
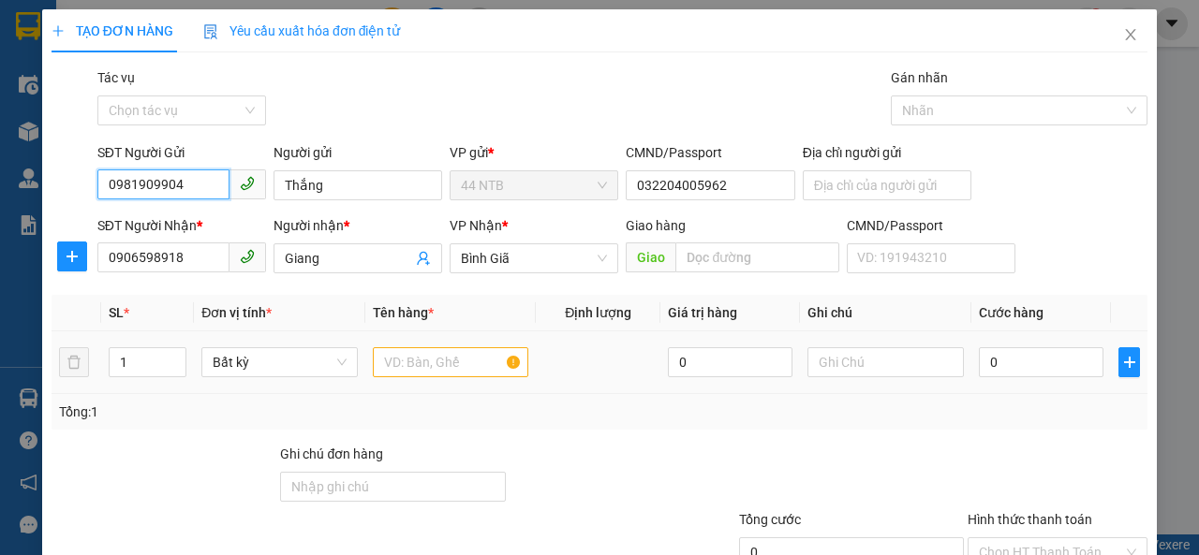
type input "0981909904"
click at [426, 370] on input "text" at bounding box center [451, 362] width 156 height 30
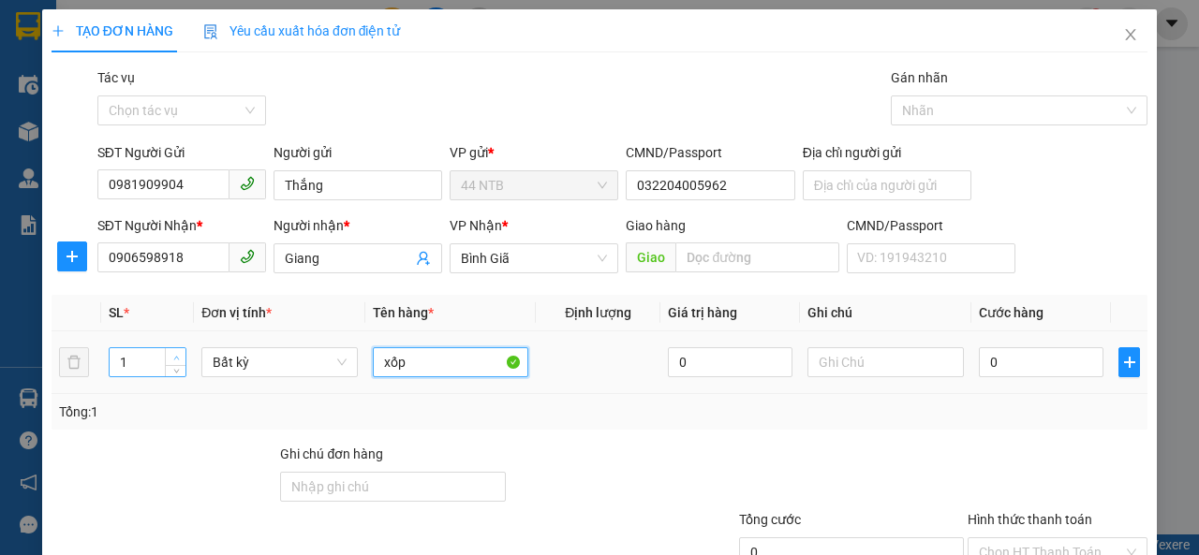
type input "xốp"
type input "2"
click at [174, 353] on span "up" at bounding box center [175, 357] width 11 height 11
click at [997, 364] on input "0" at bounding box center [1041, 362] width 125 height 30
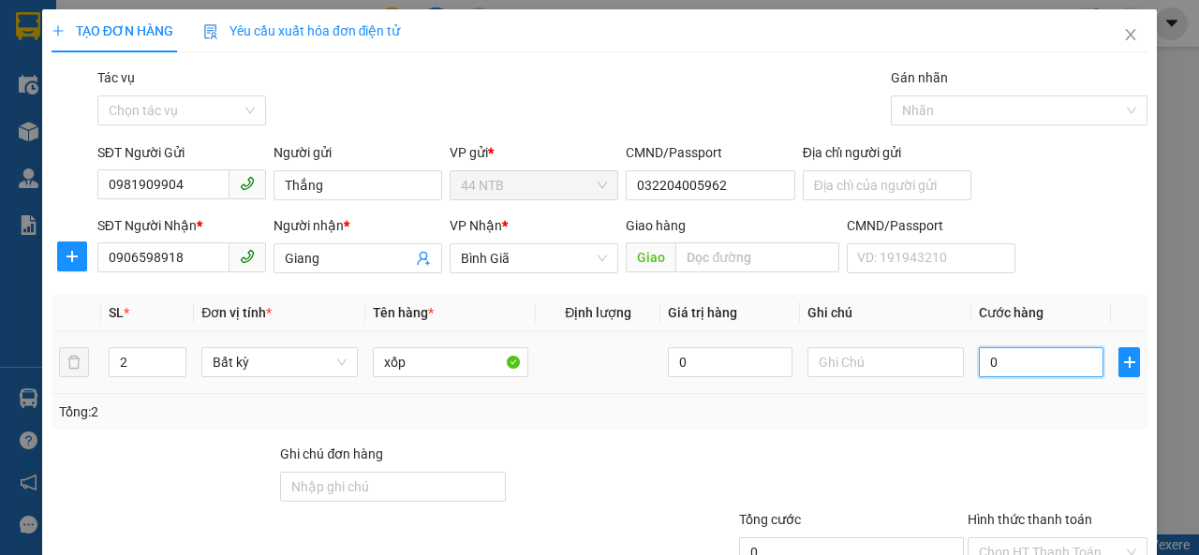
type input "1"
type input "10"
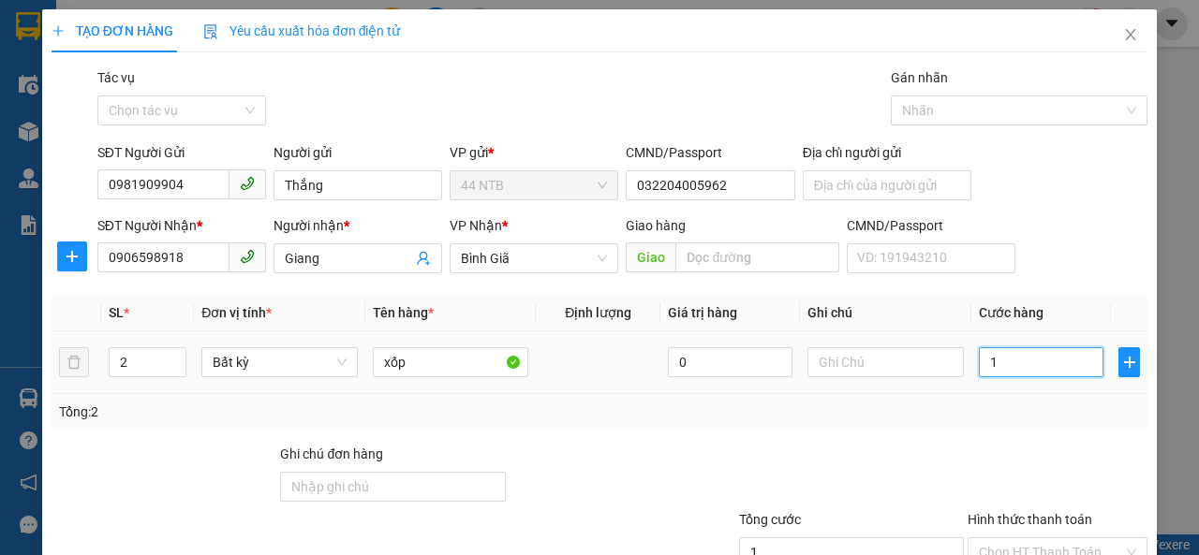
type input "10"
type input "100"
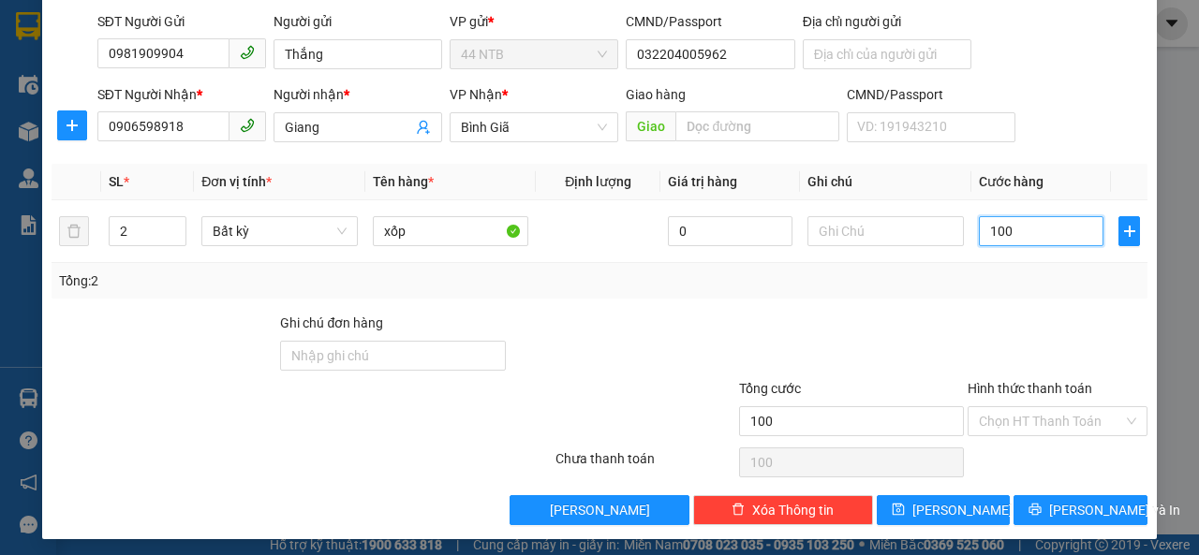
scroll to position [135, 0]
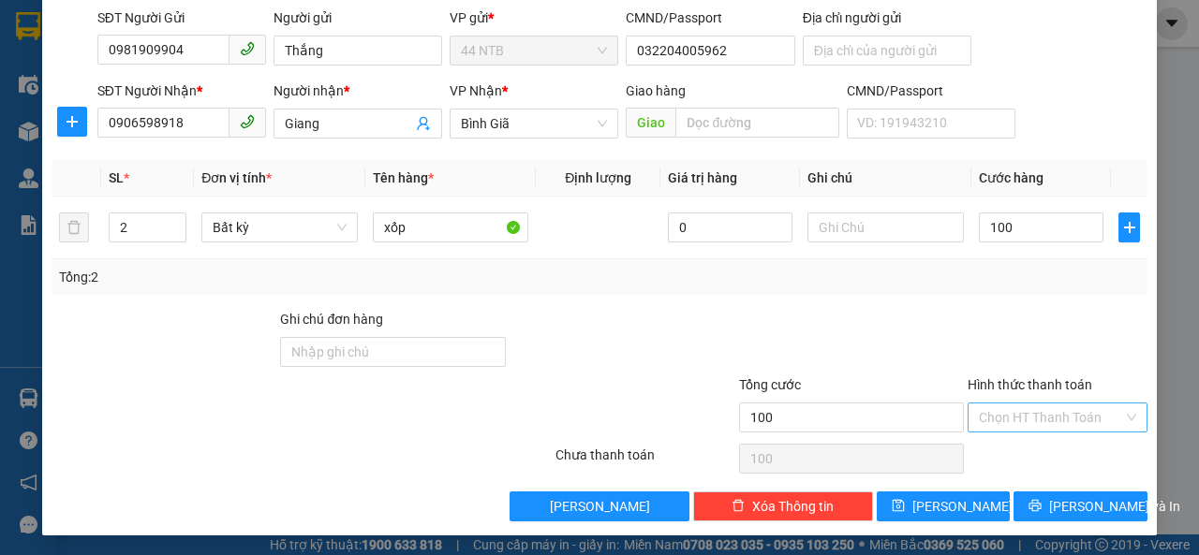
type input "100.000"
click at [1025, 413] on input "Hình thức thanh toán" at bounding box center [1051, 418] width 144 height 28
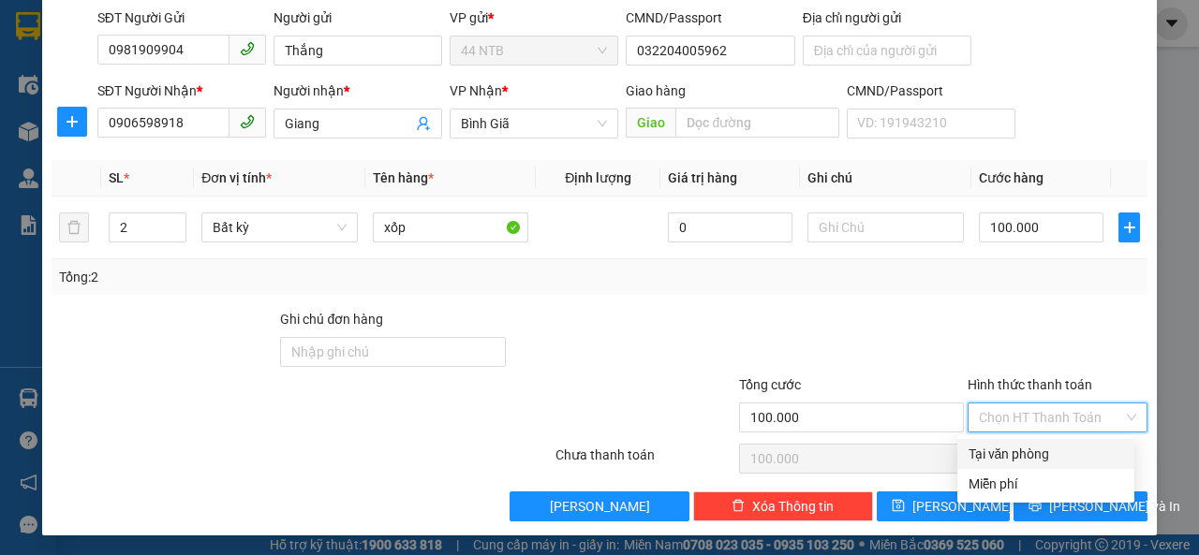
click at [1042, 445] on div "Tại văn phòng" at bounding box center [1045, 454] width 155 height 21
type input "0"
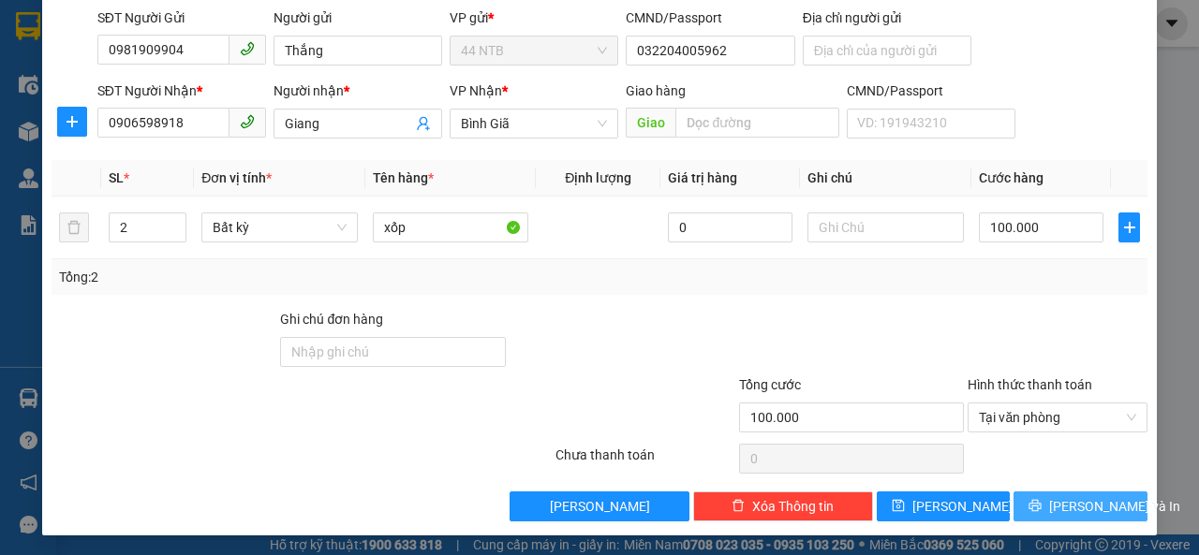
click at [1056, 508] on span "Lưu và In" at bounding box center [1114, 506] width 131 height 21
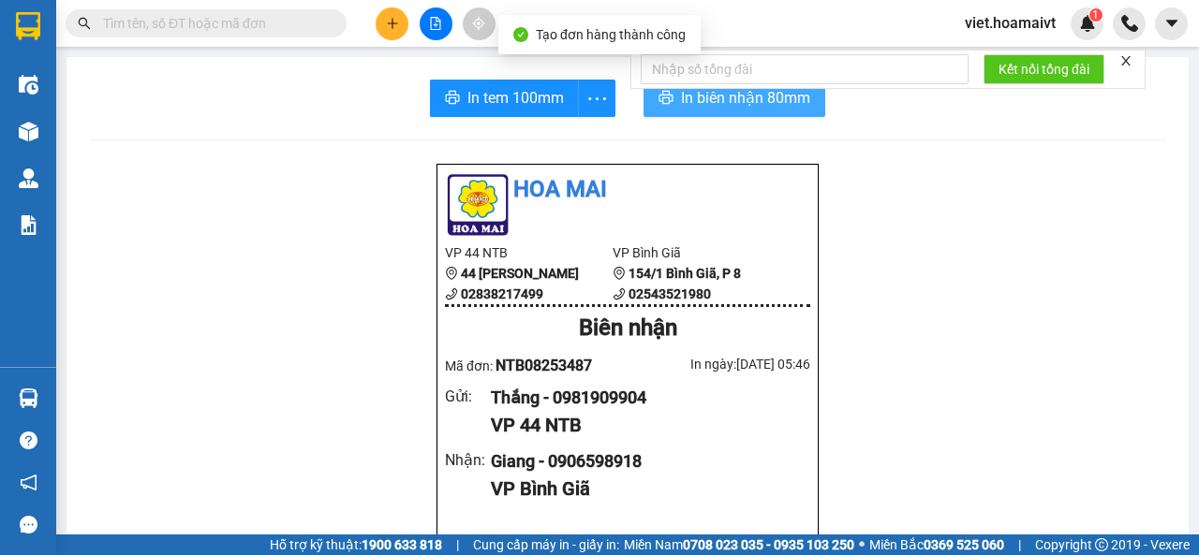
click at [774, 111] on button "In biên nhận 80mm" at bounding box center [734, 98] width 182 height 37
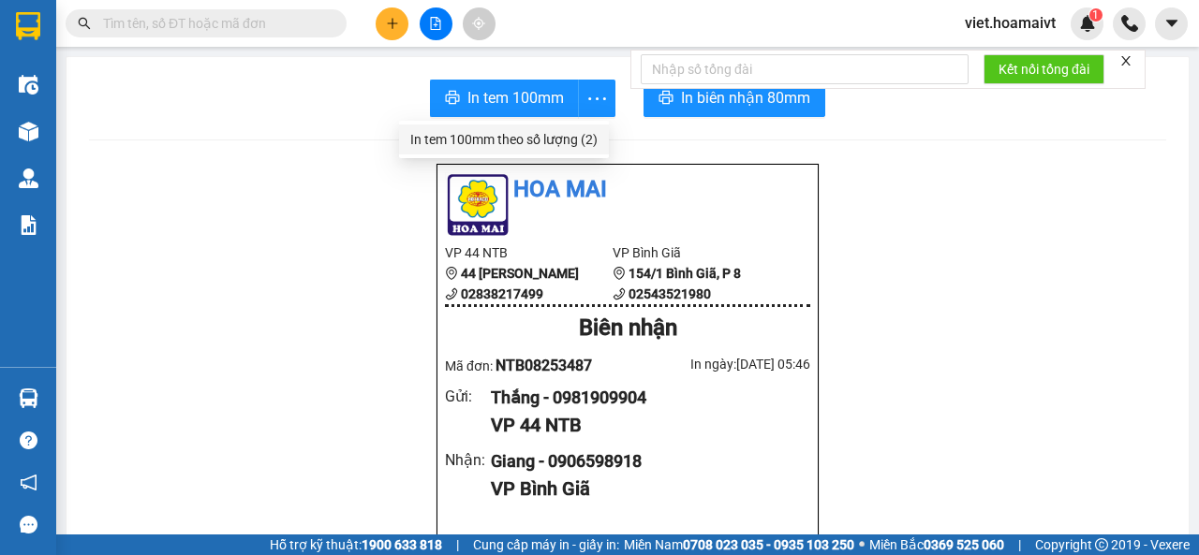
click at [566, 143] on div "In tem 100mm theo số lượng (2)" at bounding box center [503, 139] width 187 height 21
